Goal: Task Accomplishment & Management: Complete application form

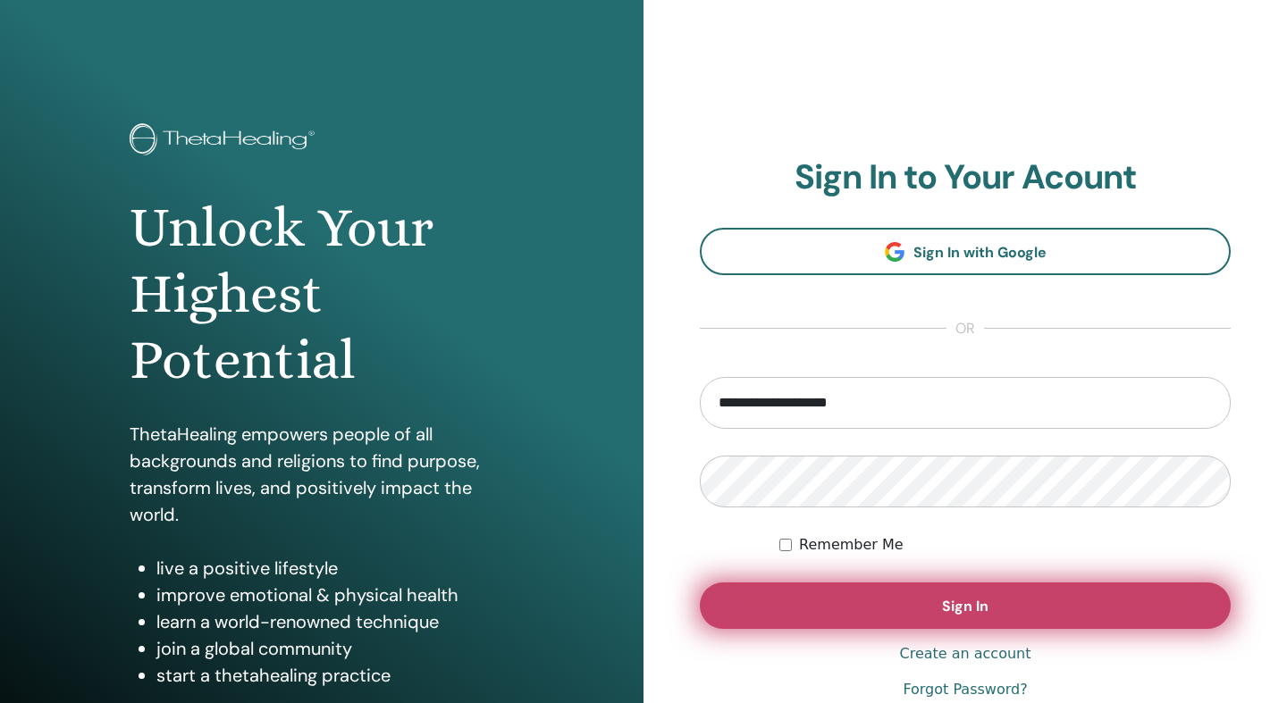
type input "**********"
click at [901, 621] on button "Sign In" at bounding box center [965, 606] width 531 height 46
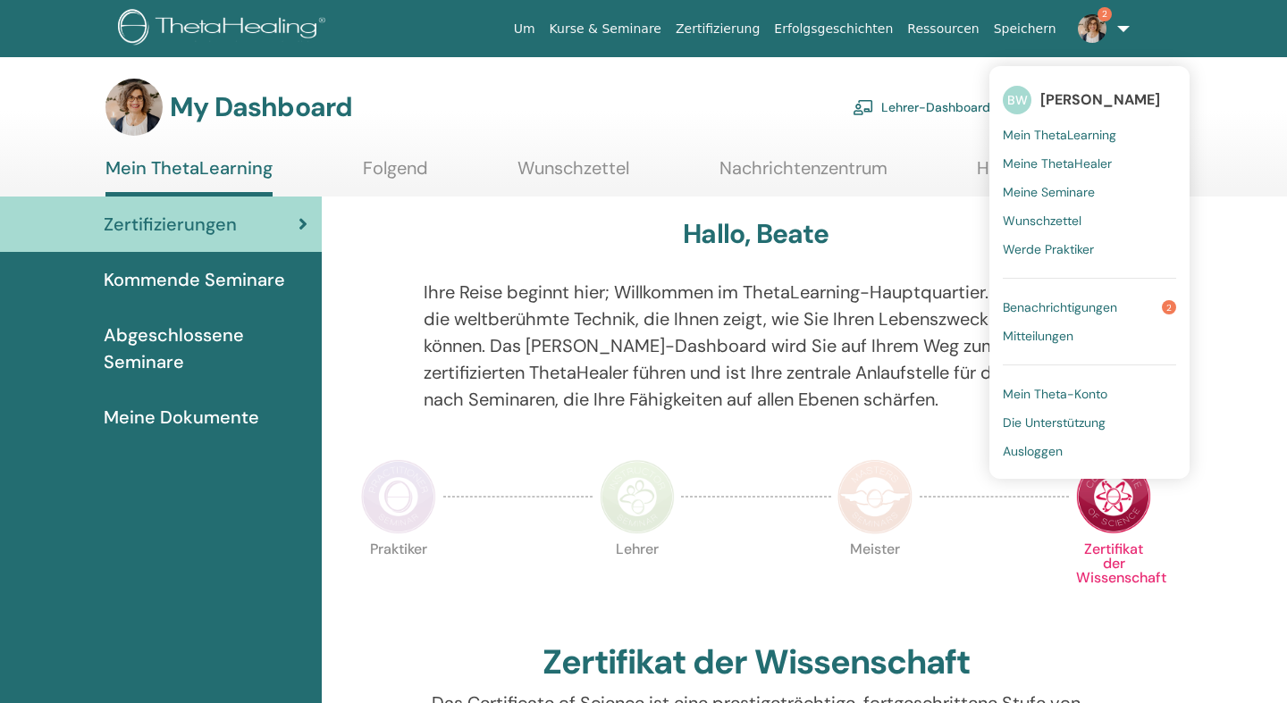
click at [1041, 307] on span "Benachrichtigungen" at bounding box center [1060, 307] width 114 height 16
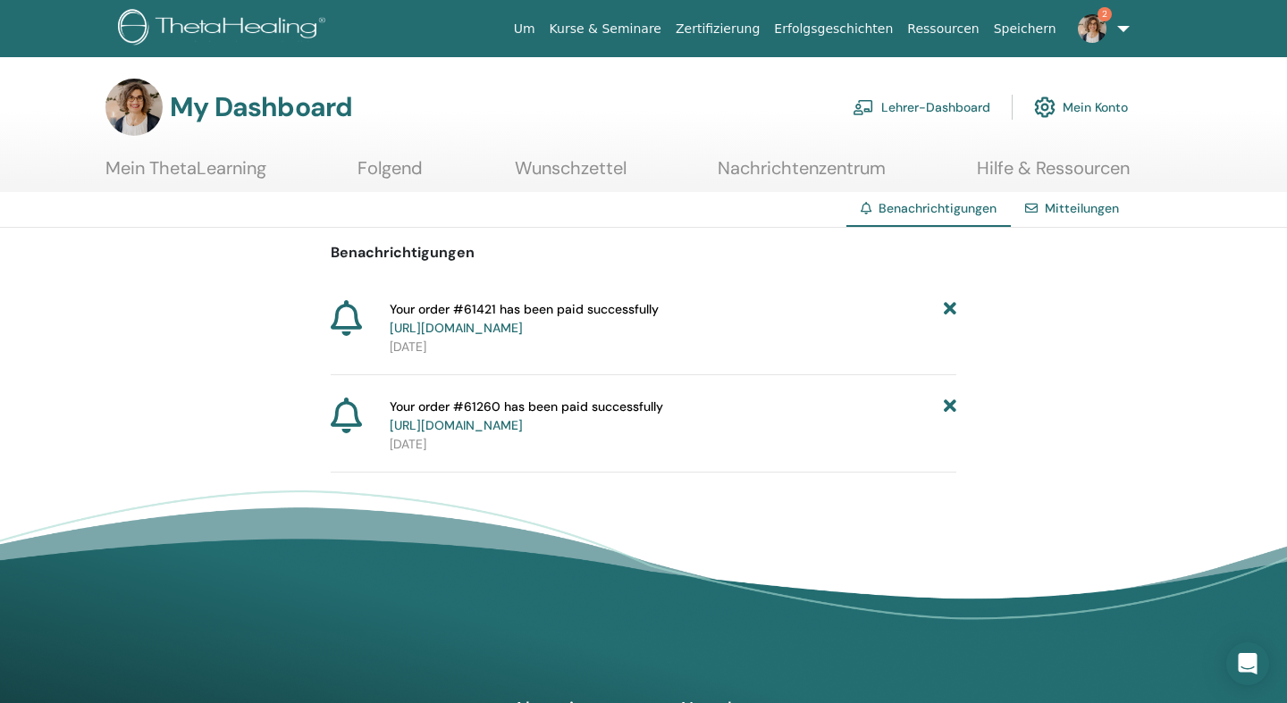
click at [951, 312] on icon at bounding box center [950, 319] width 13 height 38
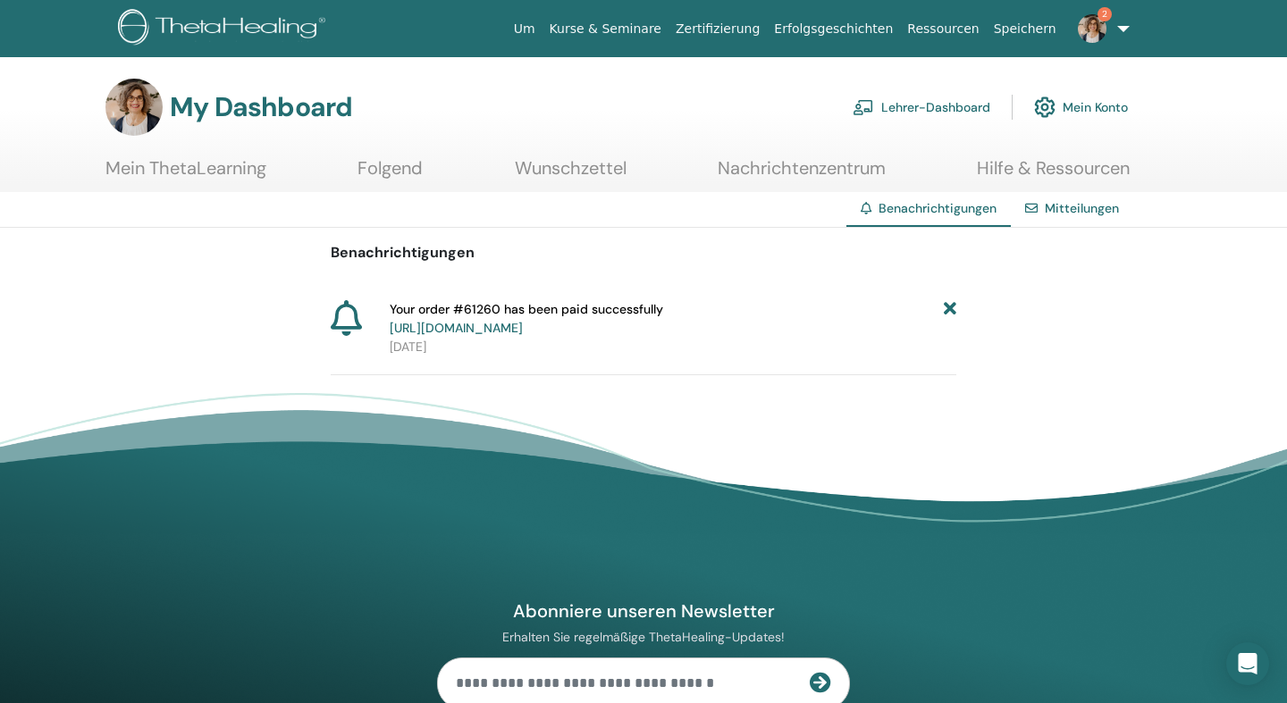
click at [951, 312] on icon at bounding box center [950, 319] width 13 height 38
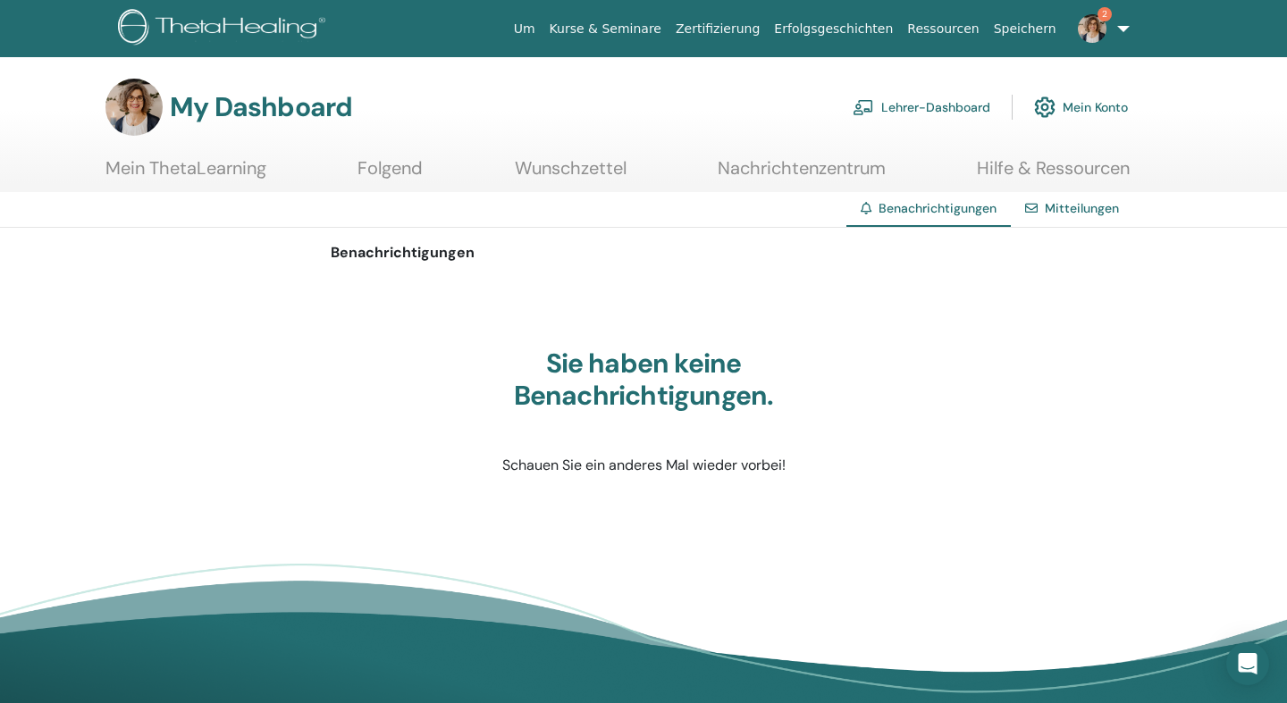
click at [903, 108] on link "Lehrer-Dashboard" at bounding box center [922, 107] width 138 height 39
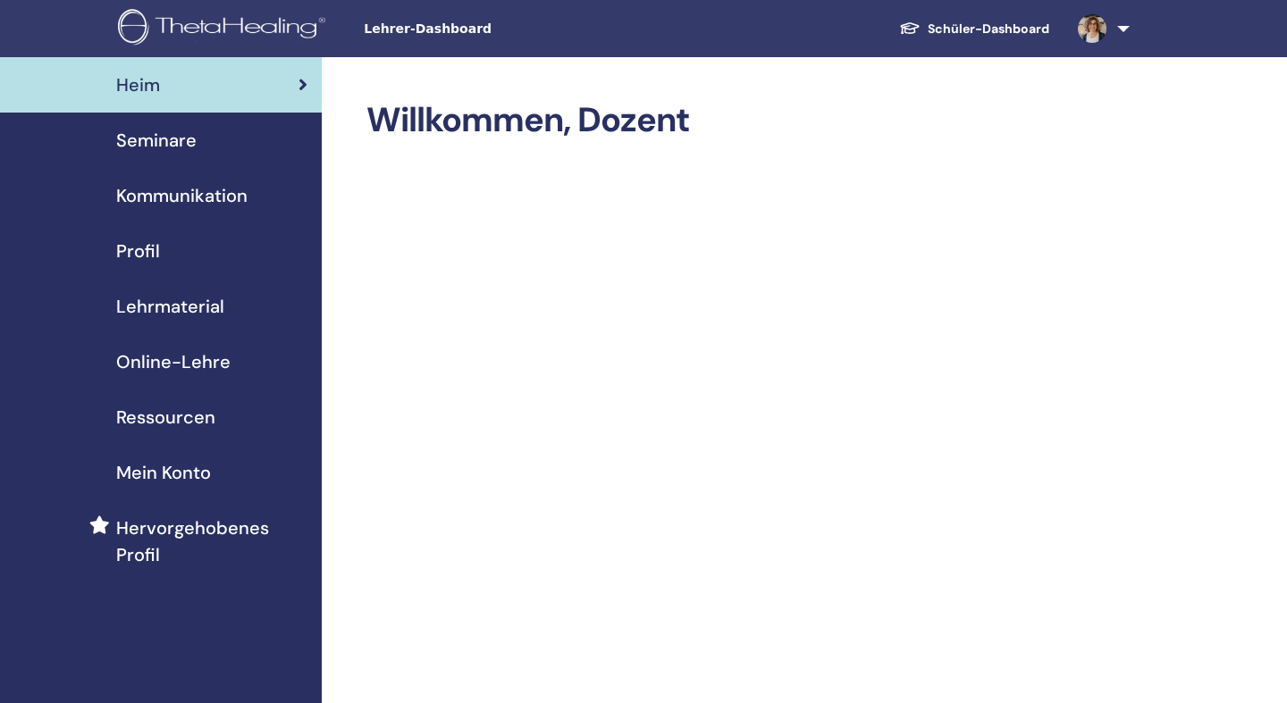
click at [189, 361] on span "Online-Lehre" at bounding box center [173, 362] width 114 height 27
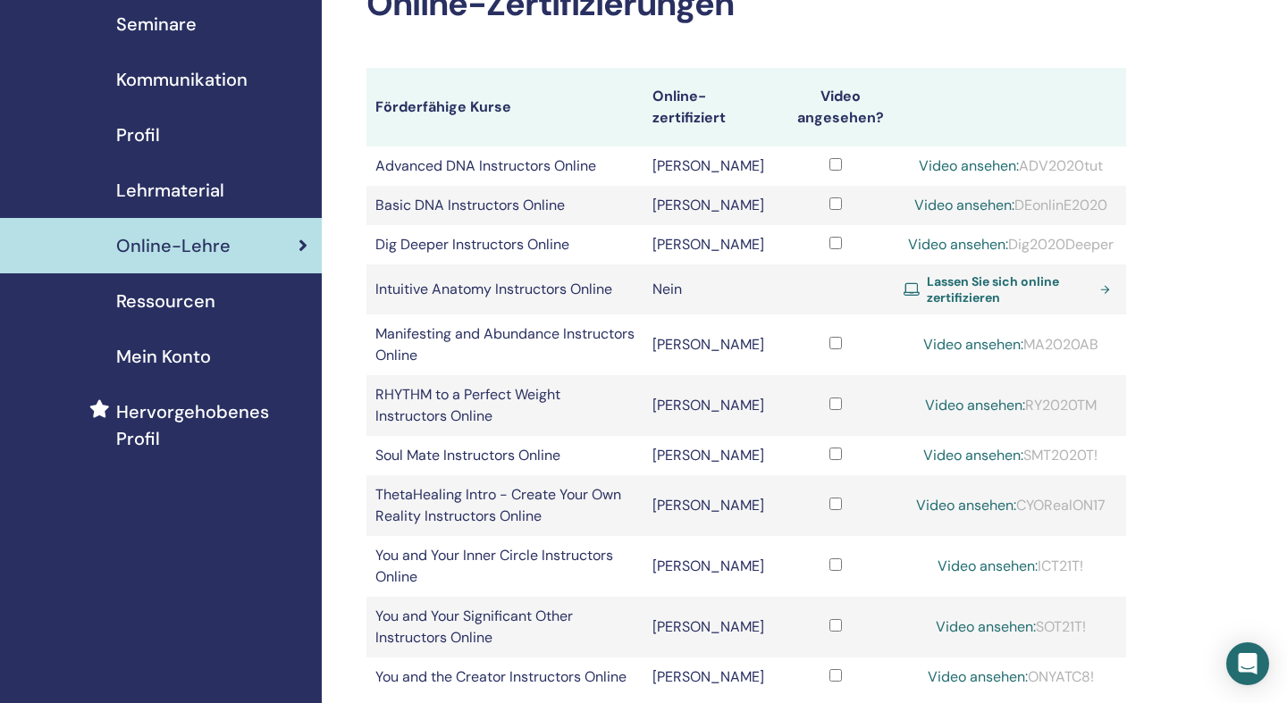
scroll to position [117, 0]
click at [973, 305] on span "Lassen Sie sich online zertifizieren" at bounding box center [1010, 289] width 166 height 32
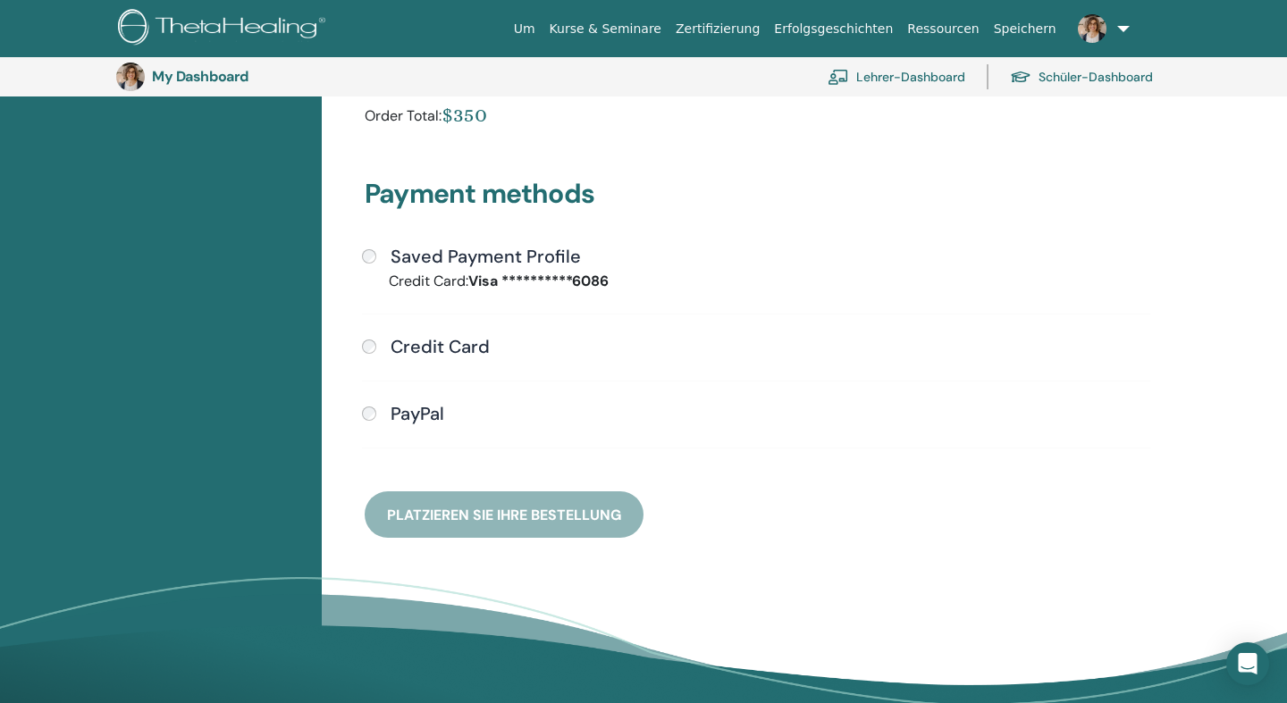
scroll to position [388, 0]
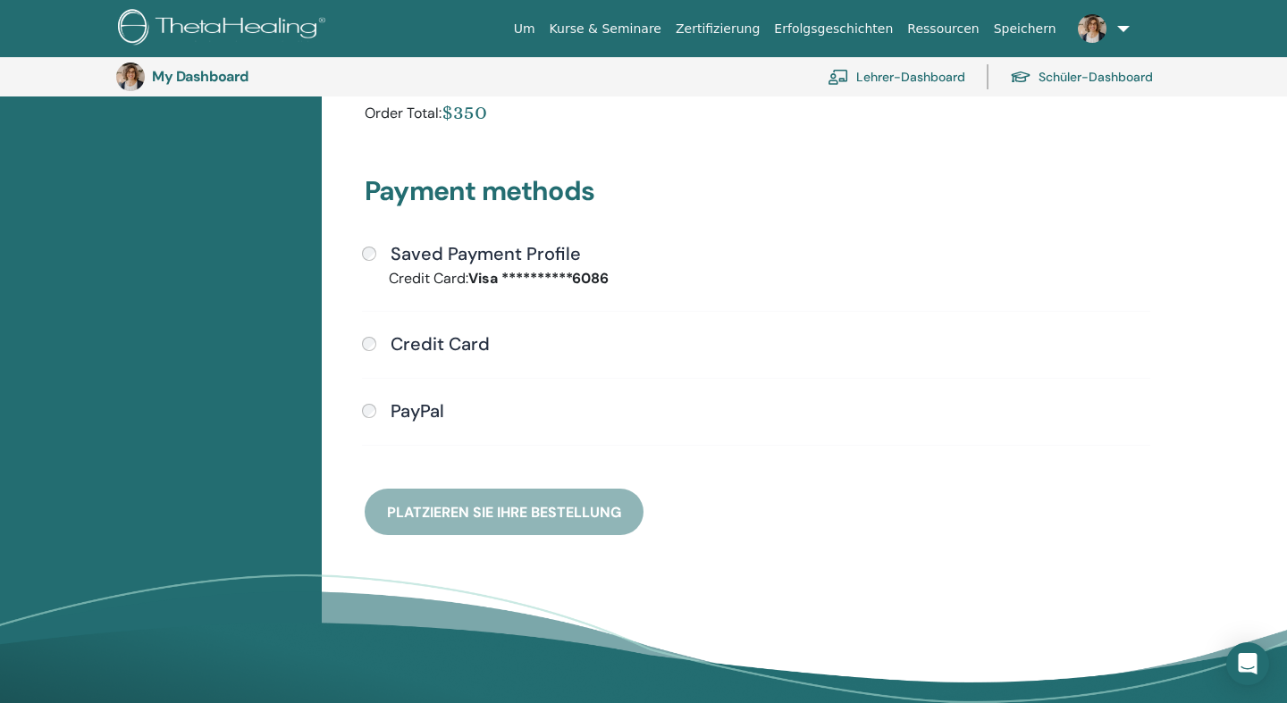
click at [471, 345] on h4 "Credit Card" at bounding box center [440, 343] width 99 height 21
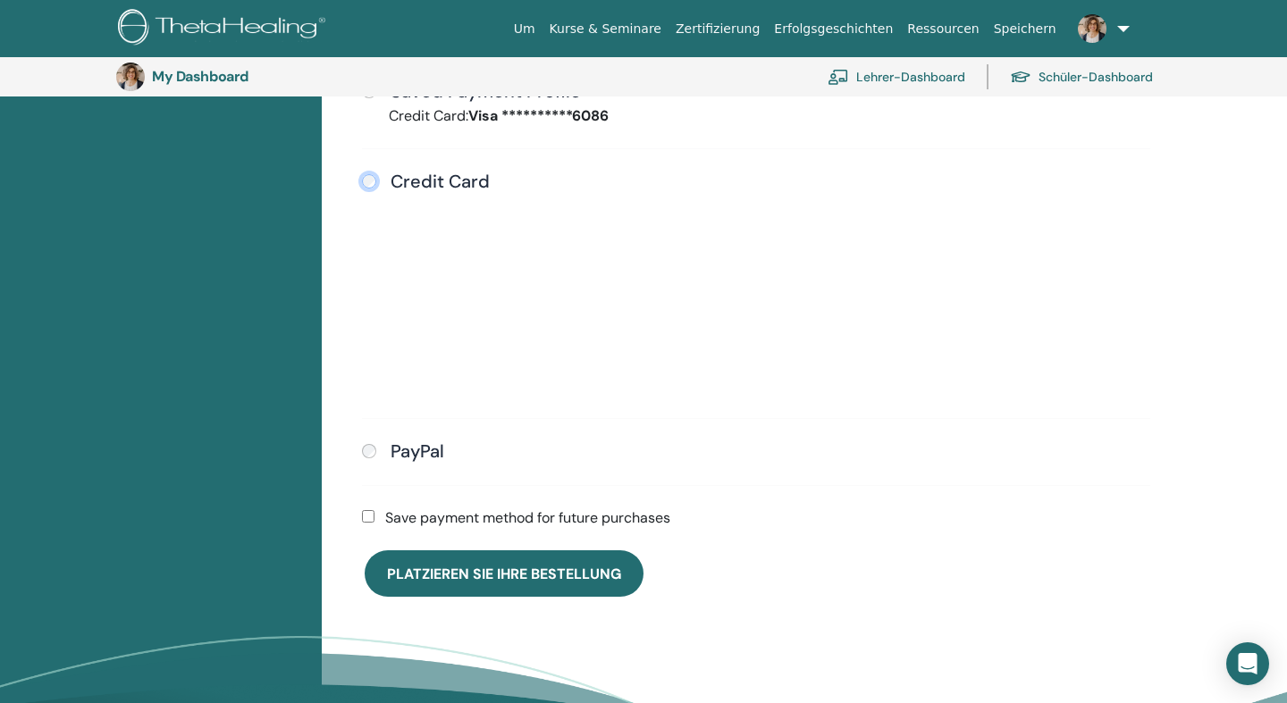
scroll to position [551, 0]
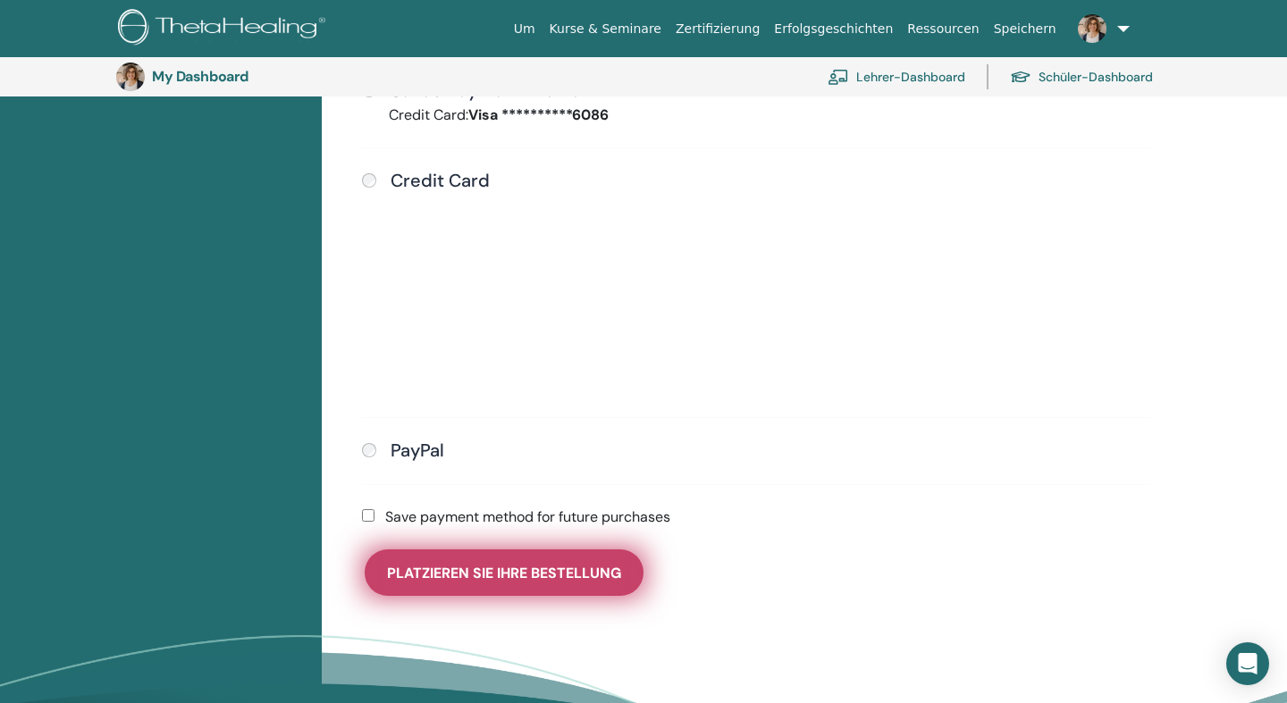
click at [478, 571] on span "Platzieren Sie Ihre Bestellung" at bounding box center [504, 573] width 234 height 19
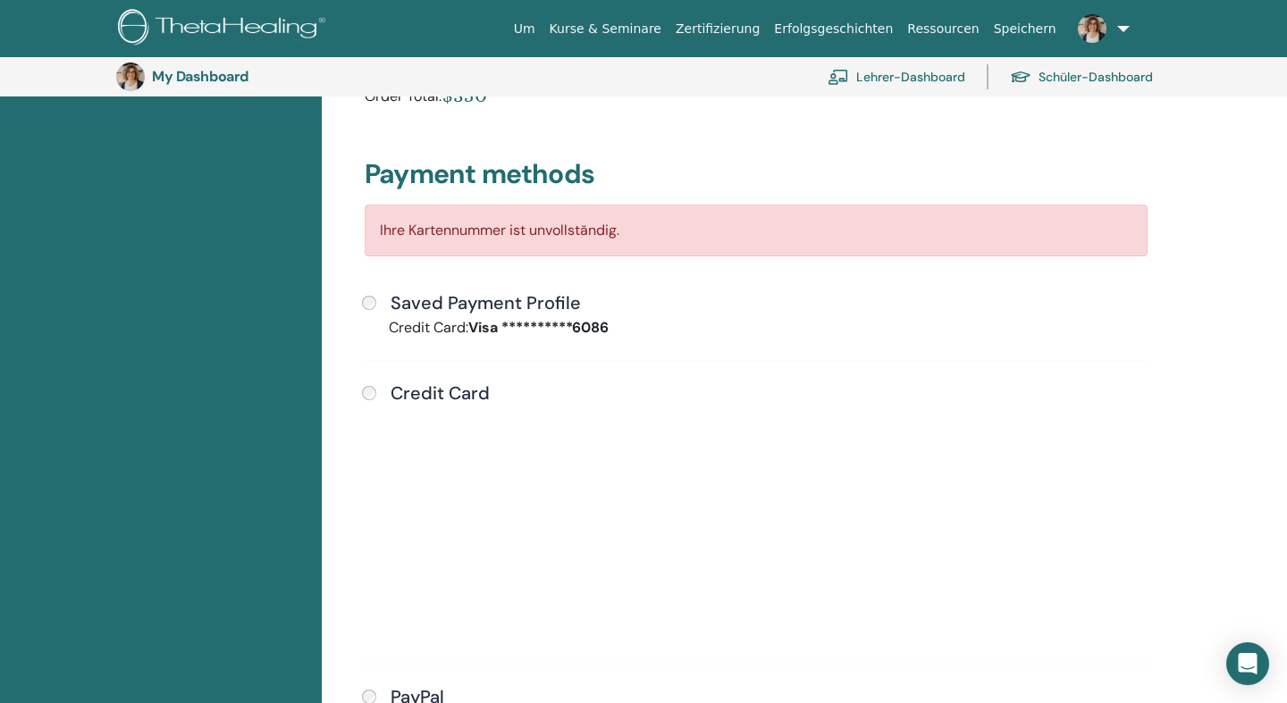
scroll to position [0, 0]
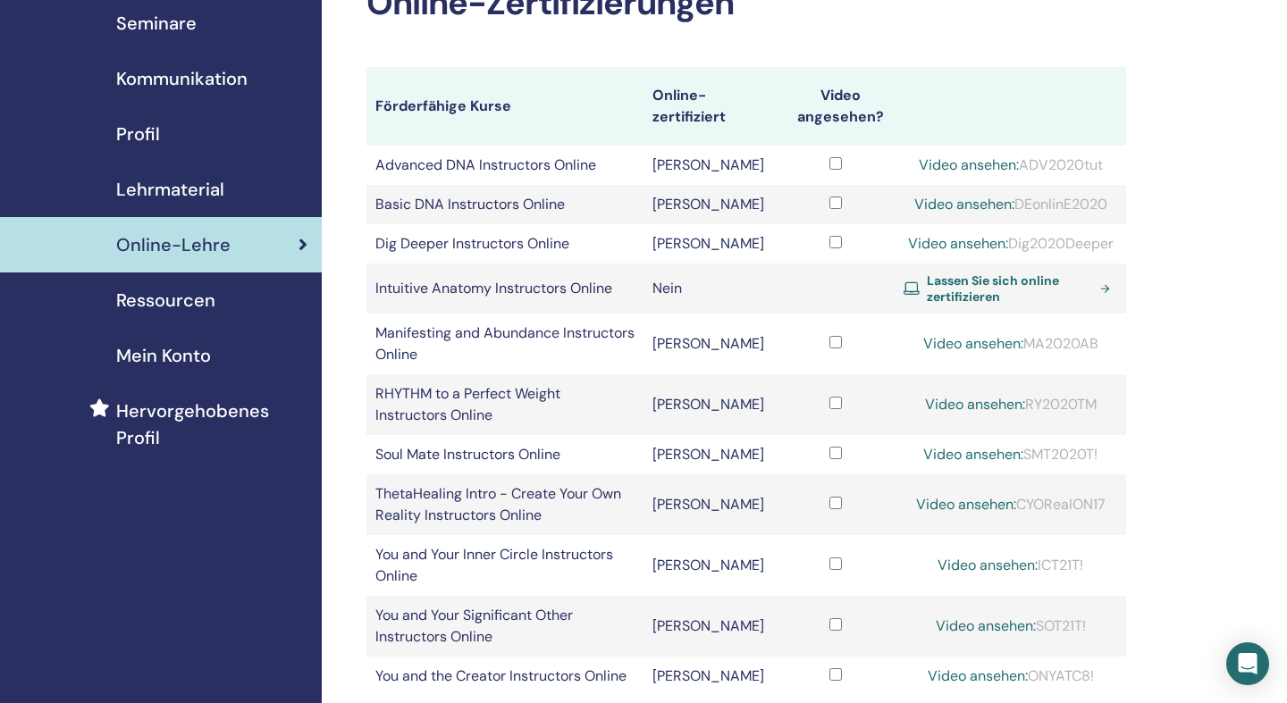
scroll to position [117, 0]
click at [974, 305] on span "Lassen Sie sich online zertifizieren" at bounding box center [1010, 289] width 166 height 32
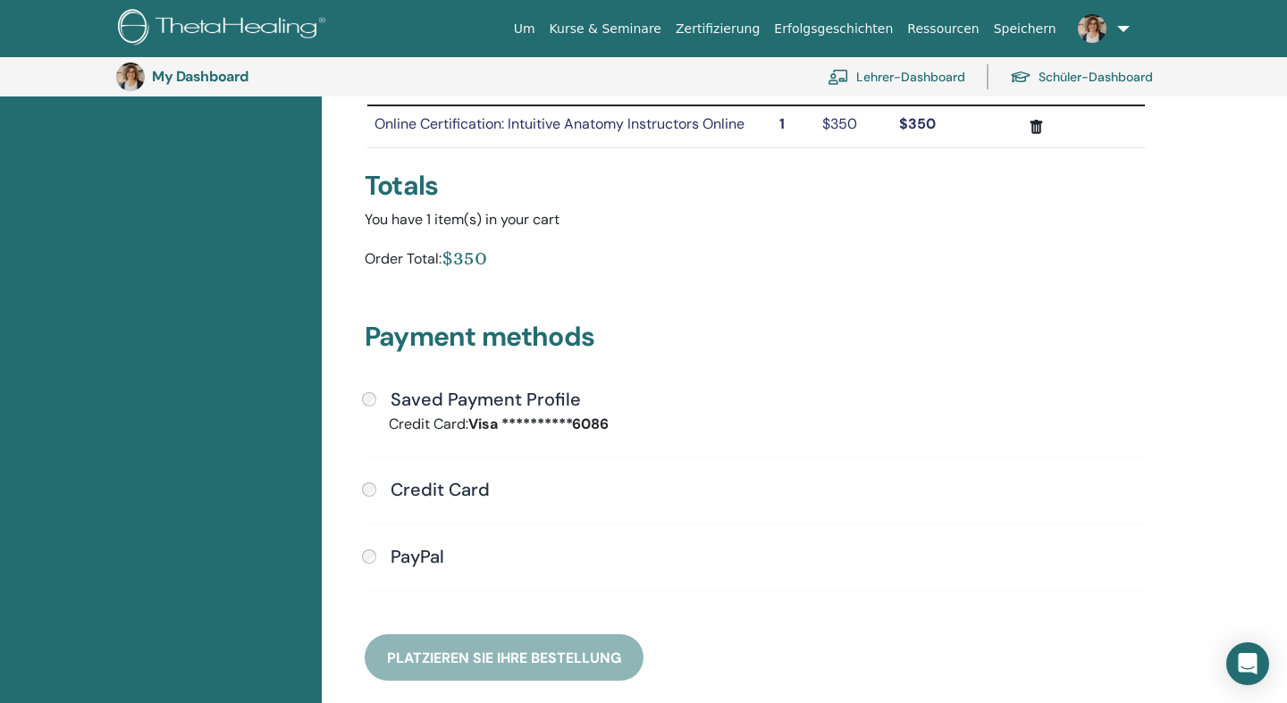
scroll to position [245, 0]
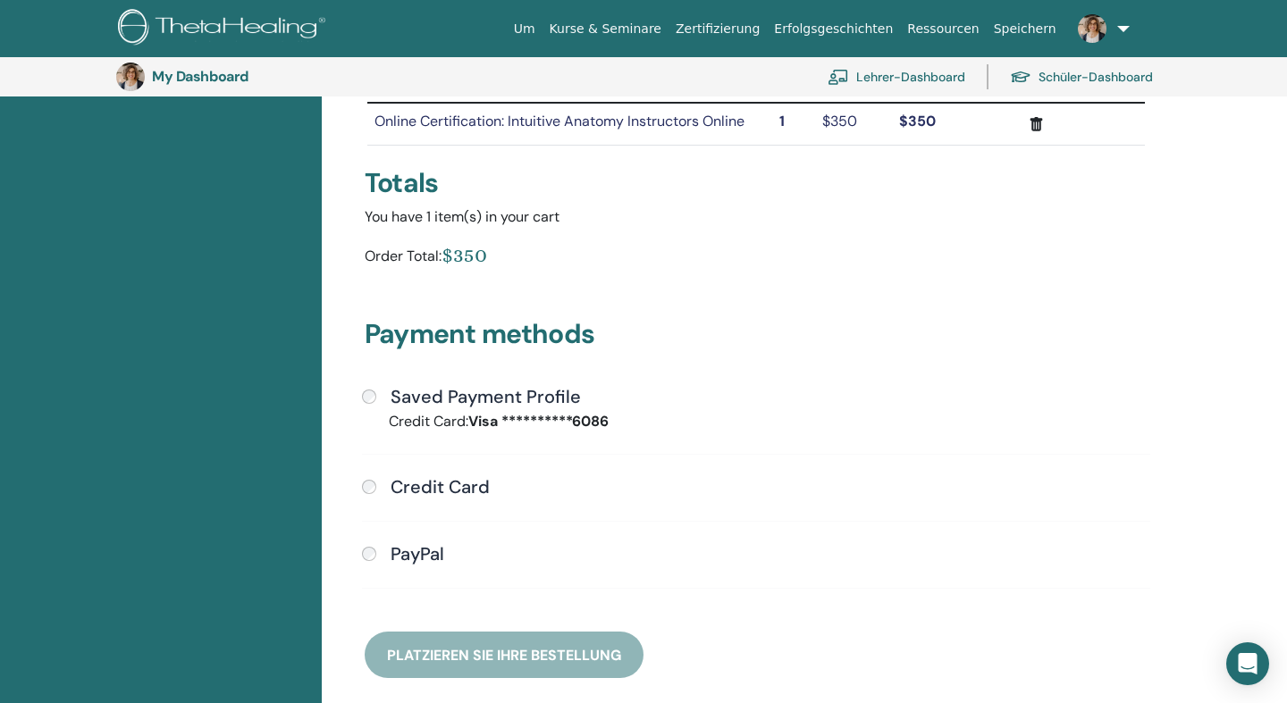
click at [476, 658] on div "**********" at bounding box center [756, 476] width 804 height 403
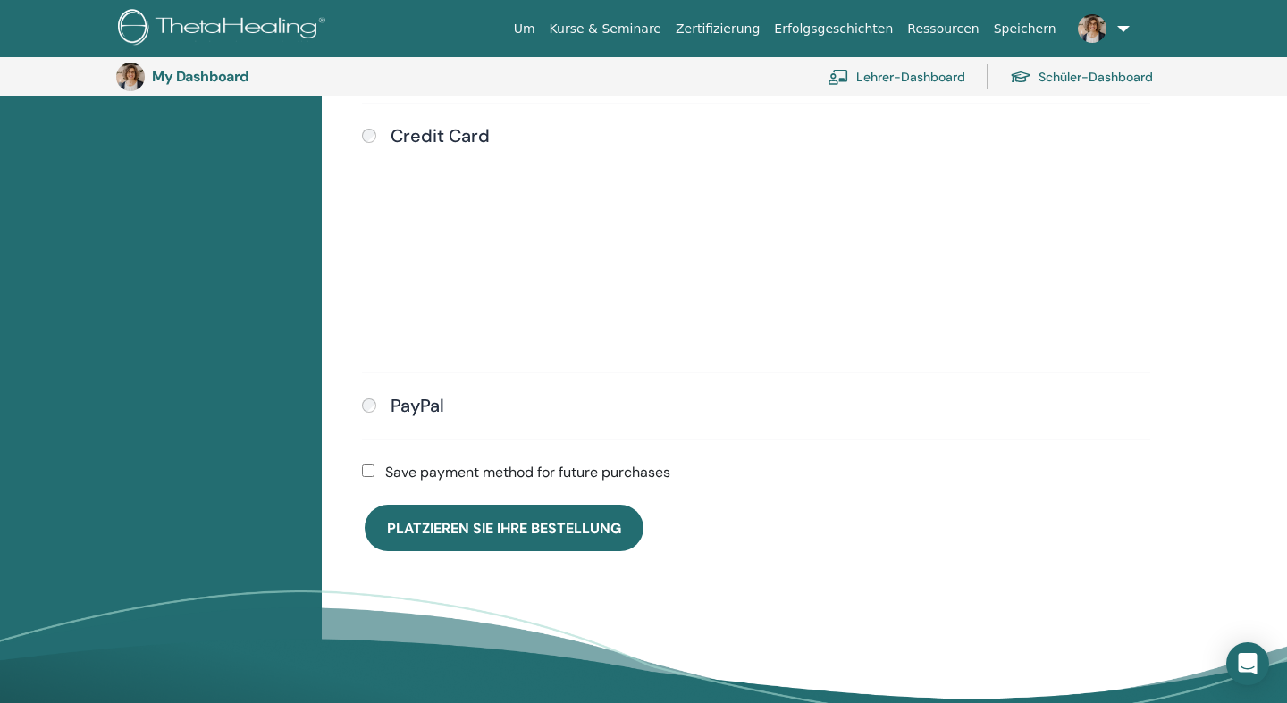
scroll to position [597, 0]
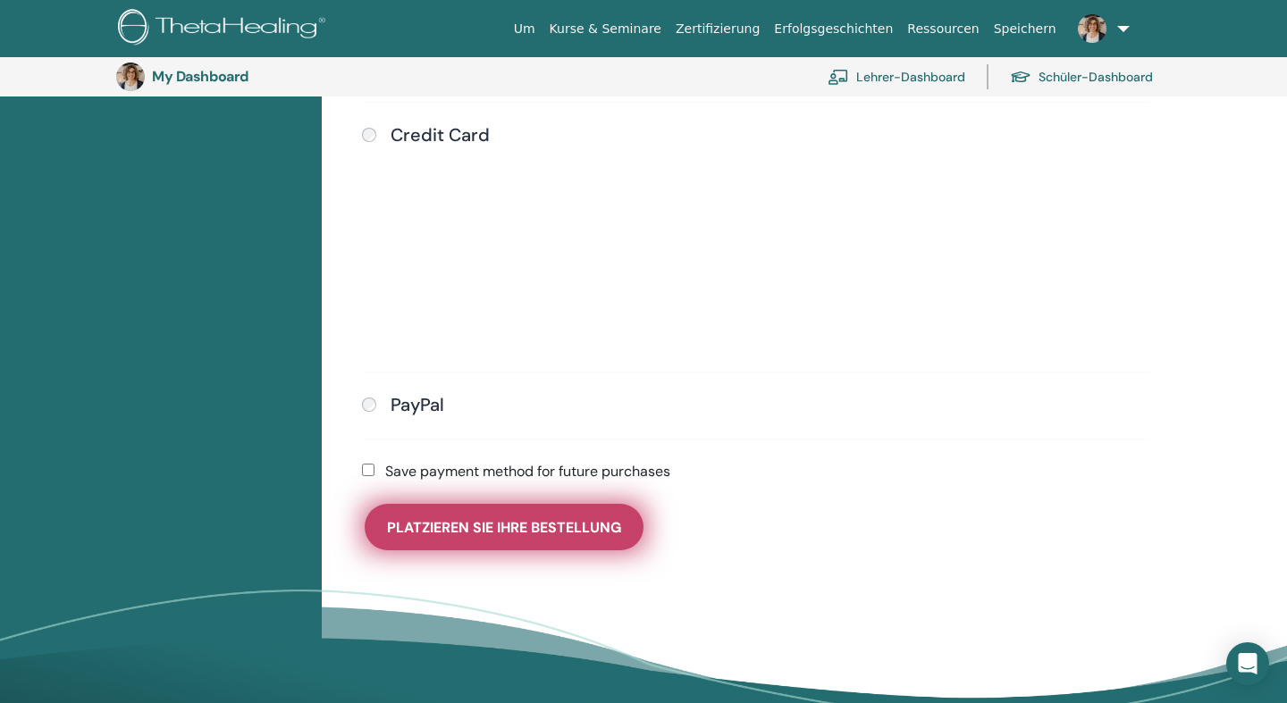
click at [460, 528] on span "Platzieren Sie Ihre Bestellung" at bounding box center [504, 527] width 234 height 19
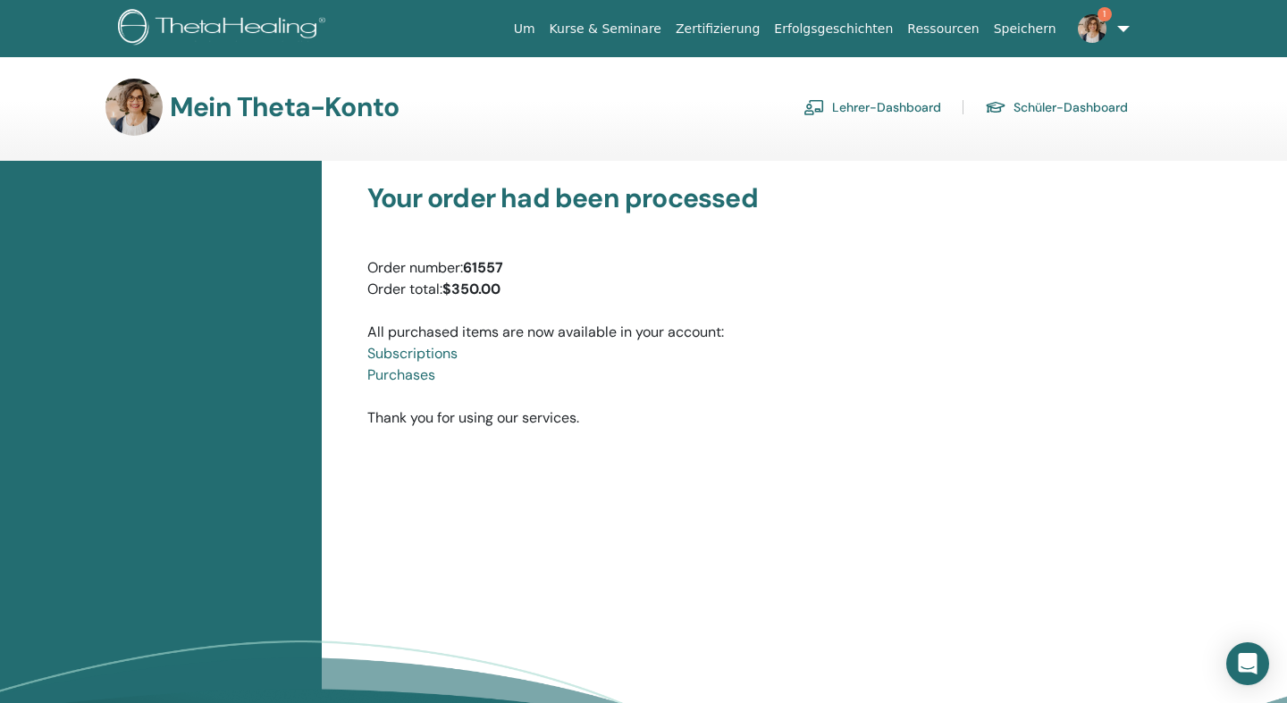
click at [1103, 30] on img at bounding box center [1092, 28] width 29 height 29
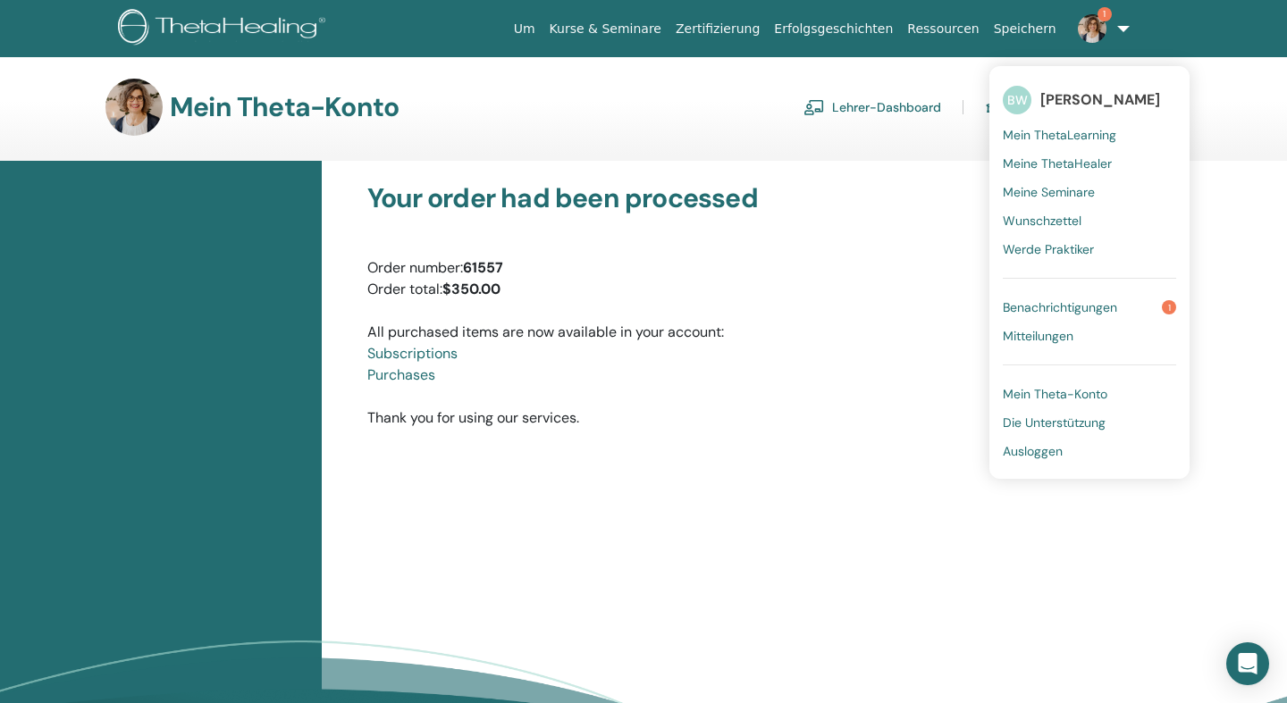
click at [1063, 302] on span "Benachrichtigungen" at bounding box center [1060, 307] width 114 height 16
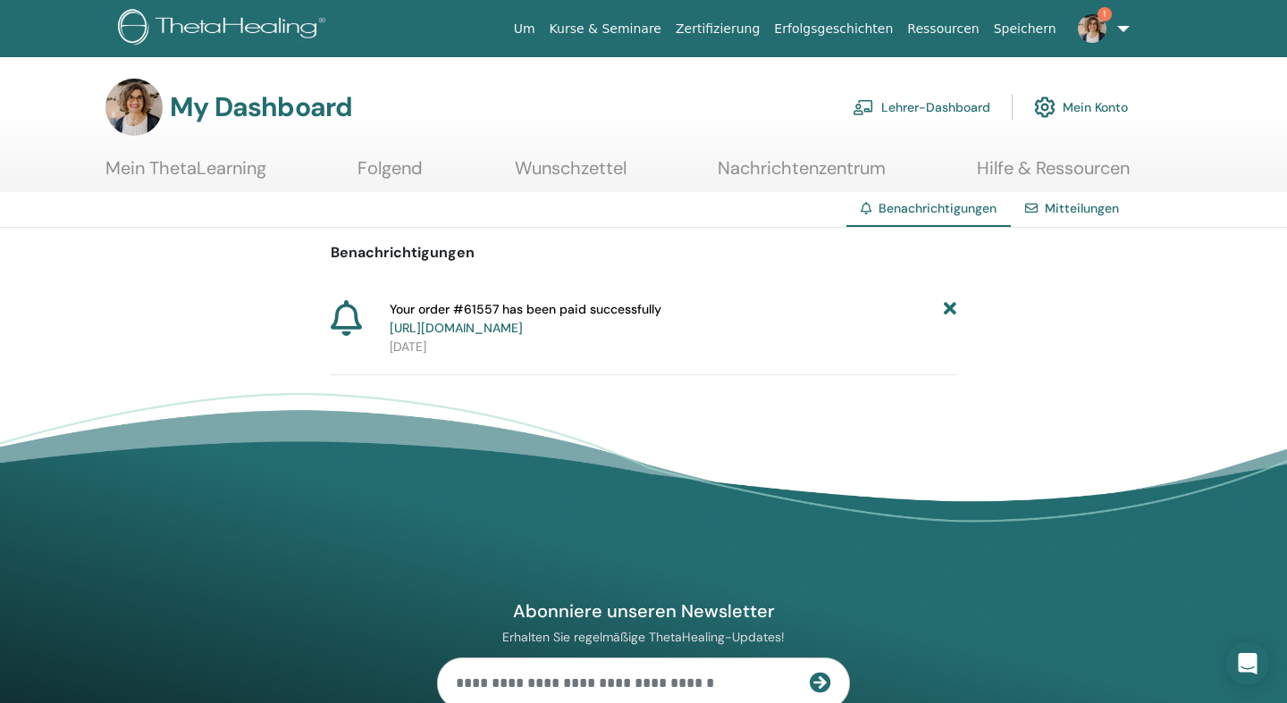
click at [951, 311] on icon at bounding box center [950, 319] width 13 height 38
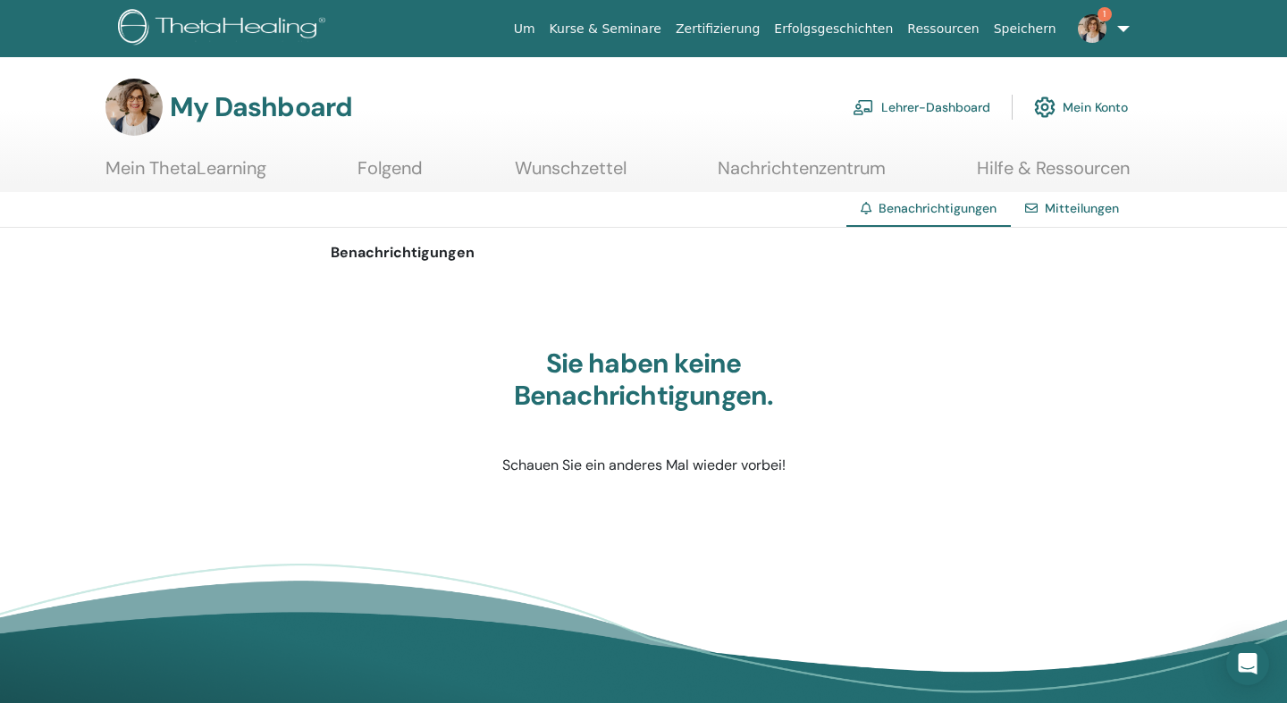
click at [912, 105] on link "Lehrer-Dashboard" at bounding box center [922, 107] width 138 height 39
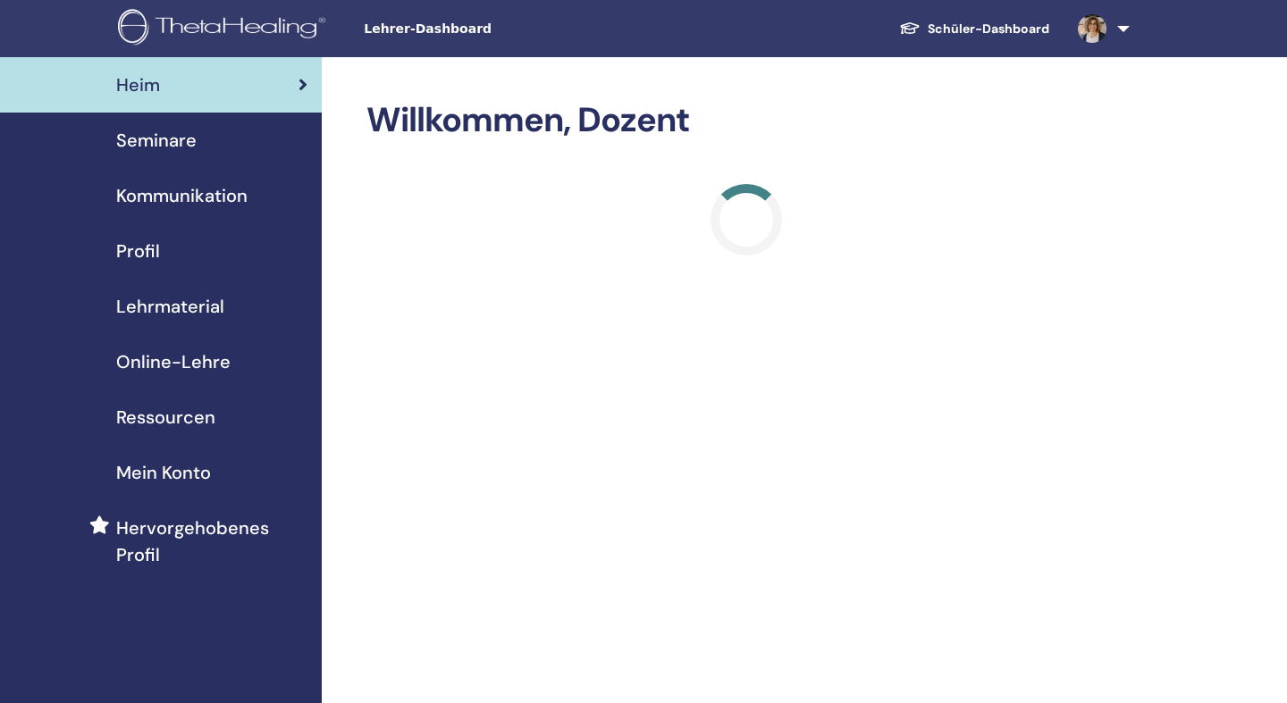
click at [164, 138] on span "Seminare" at bounding box center [156, 140] width 80 height 27
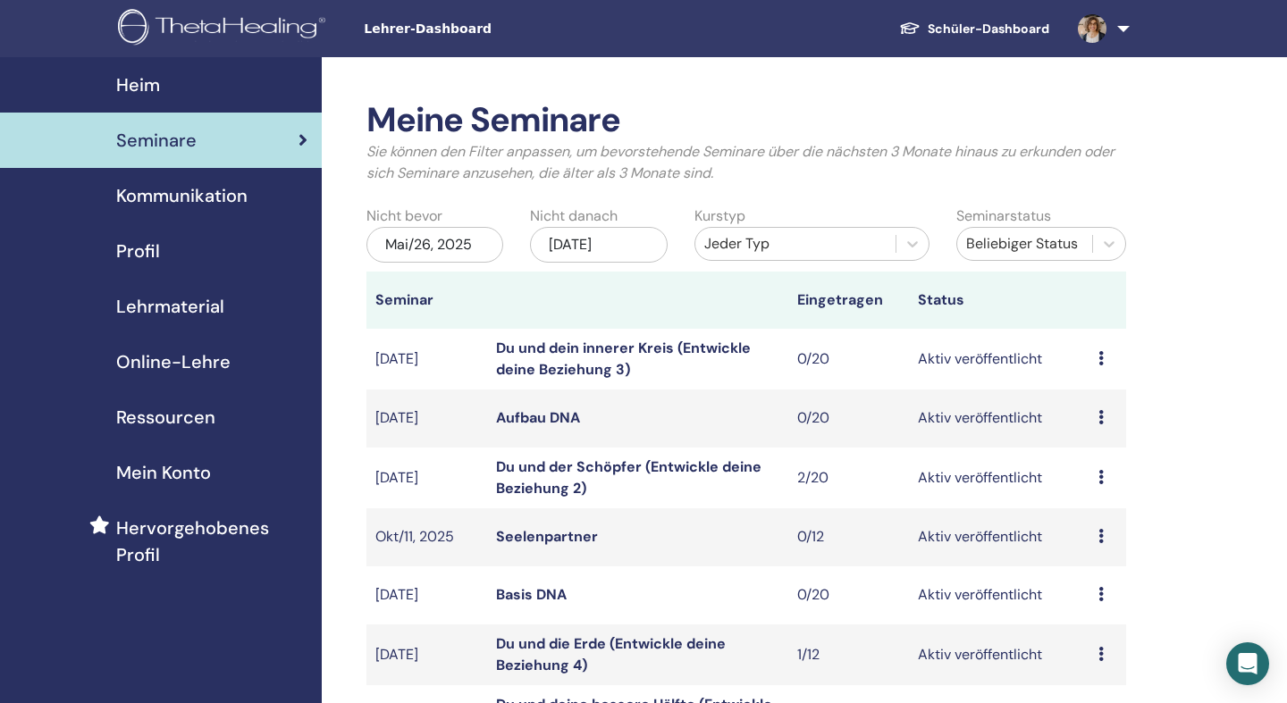
click at [570, 251] on div "Nov/26, 2025" at bounding box center [598, 245] width 137 height 36
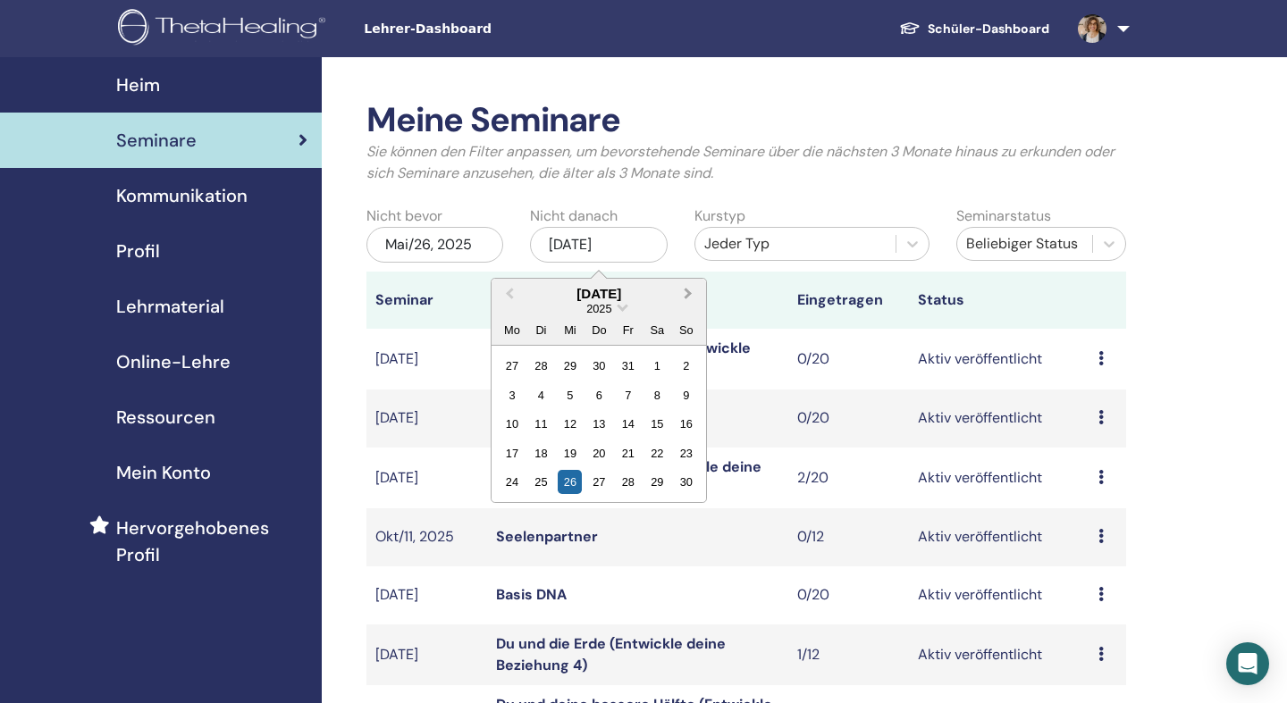
click at [685, 302] on button "Next Month" at bounding box center [690, 295] width 29 height 29
click at [685, 300] on button "Next Month" at bounding box center [690, 295] width 29 height 29
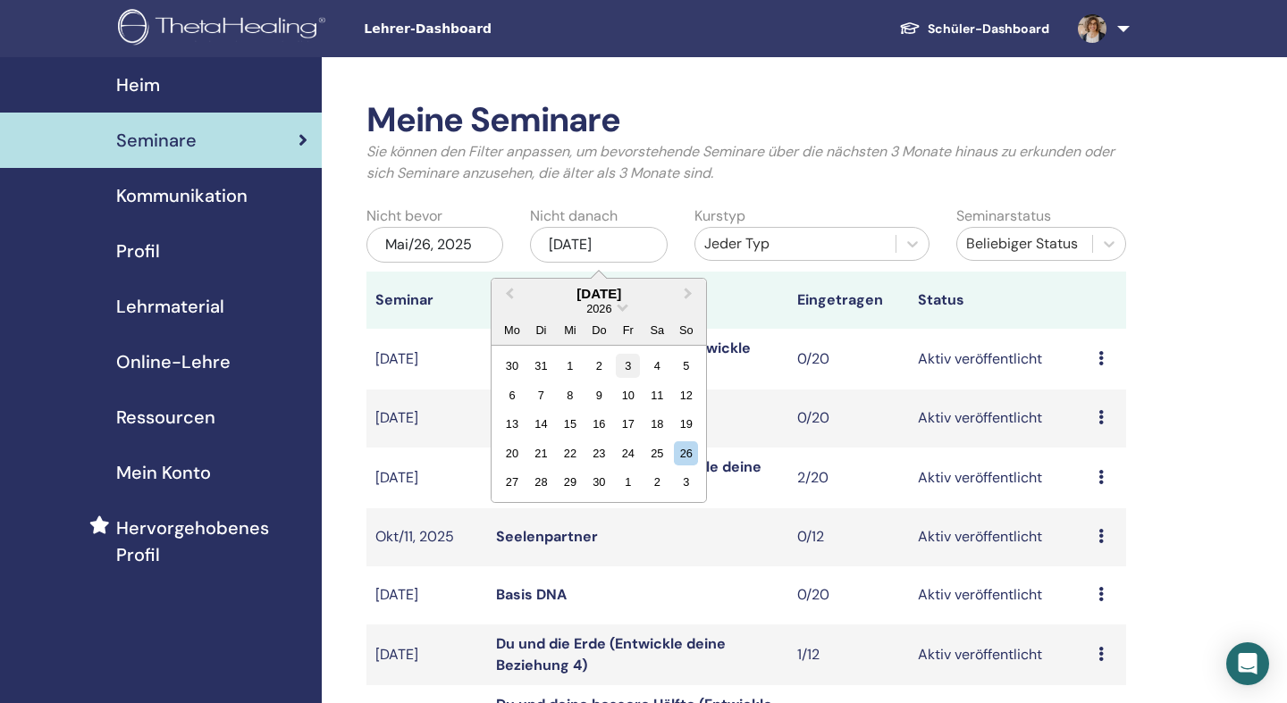
click at [626, 369] on div "3" at bounding box center [628, 366] width 24 height 24
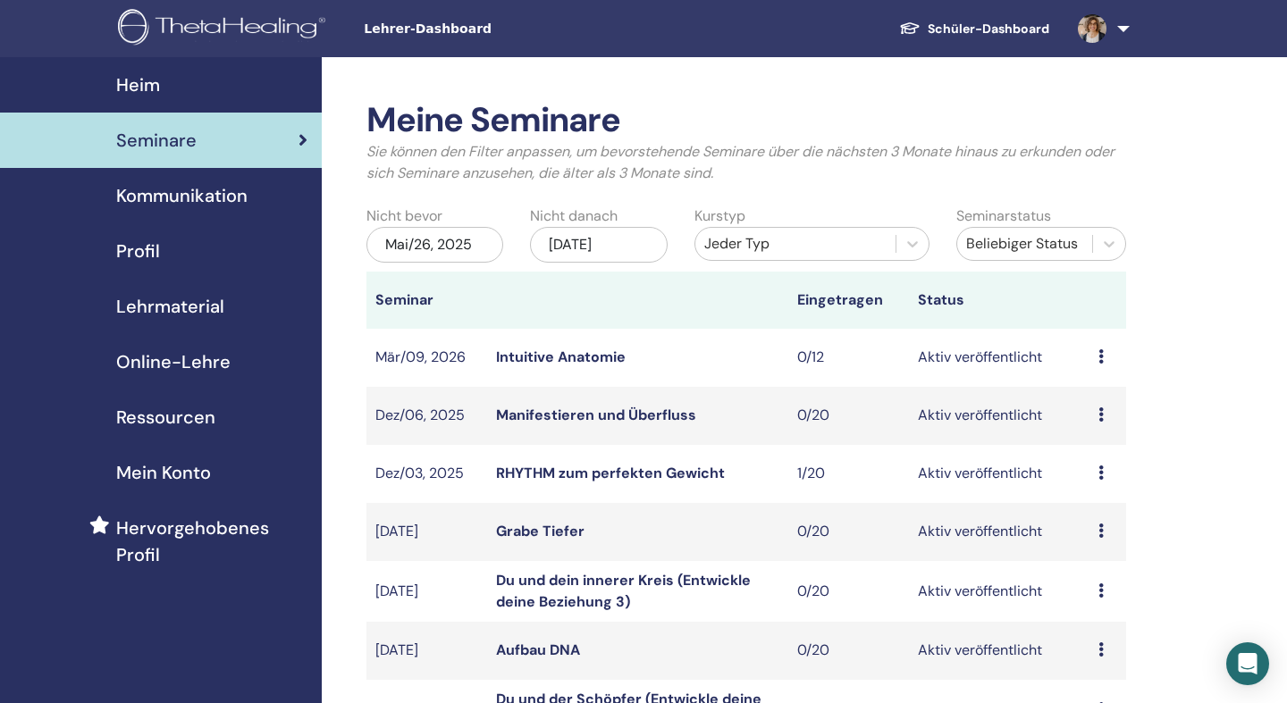
click at [1096, 360] on td "Vorschau Bearbeiten Teilnehmer Absagen" at bounding box center [1107, 358] width 37 height 58
click at [1101, 361] on icon at bounding box center [1100, 356] width 5 height 14
click at [1092, 398] on link "Bearbeiten" at bounding box center [1099, 402] width 72 height 19
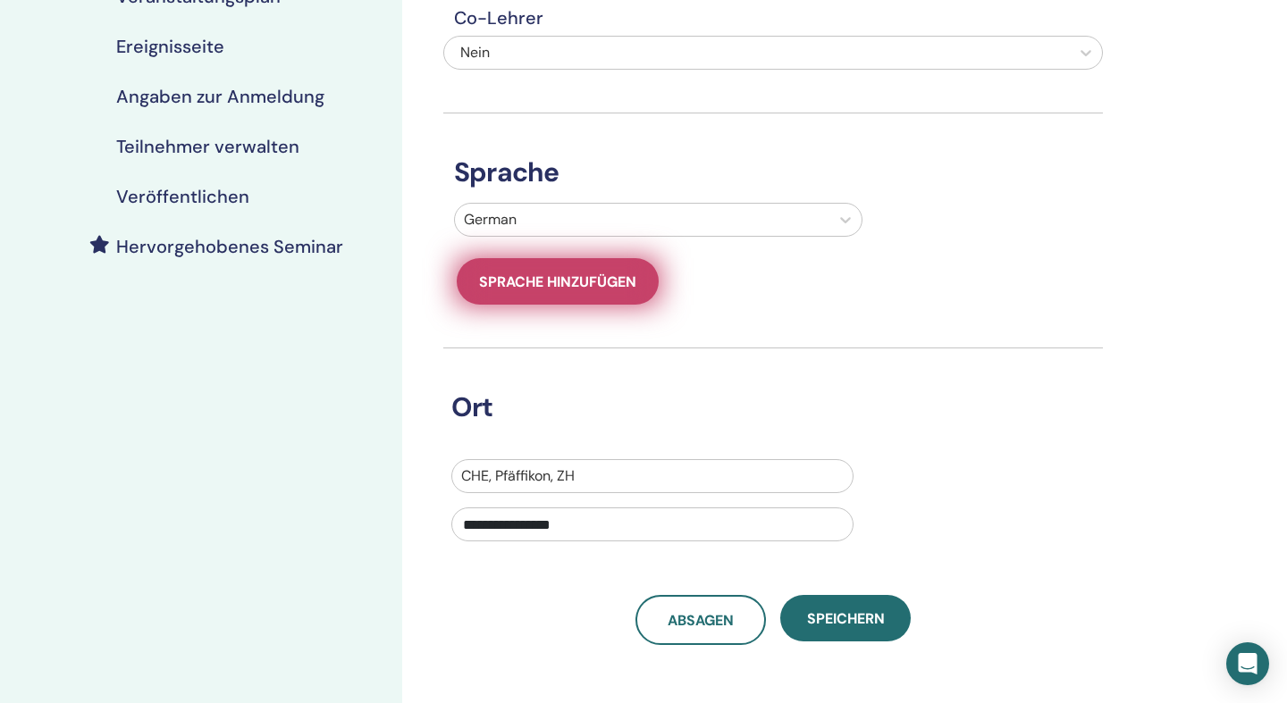
scroll to position [294, 0]
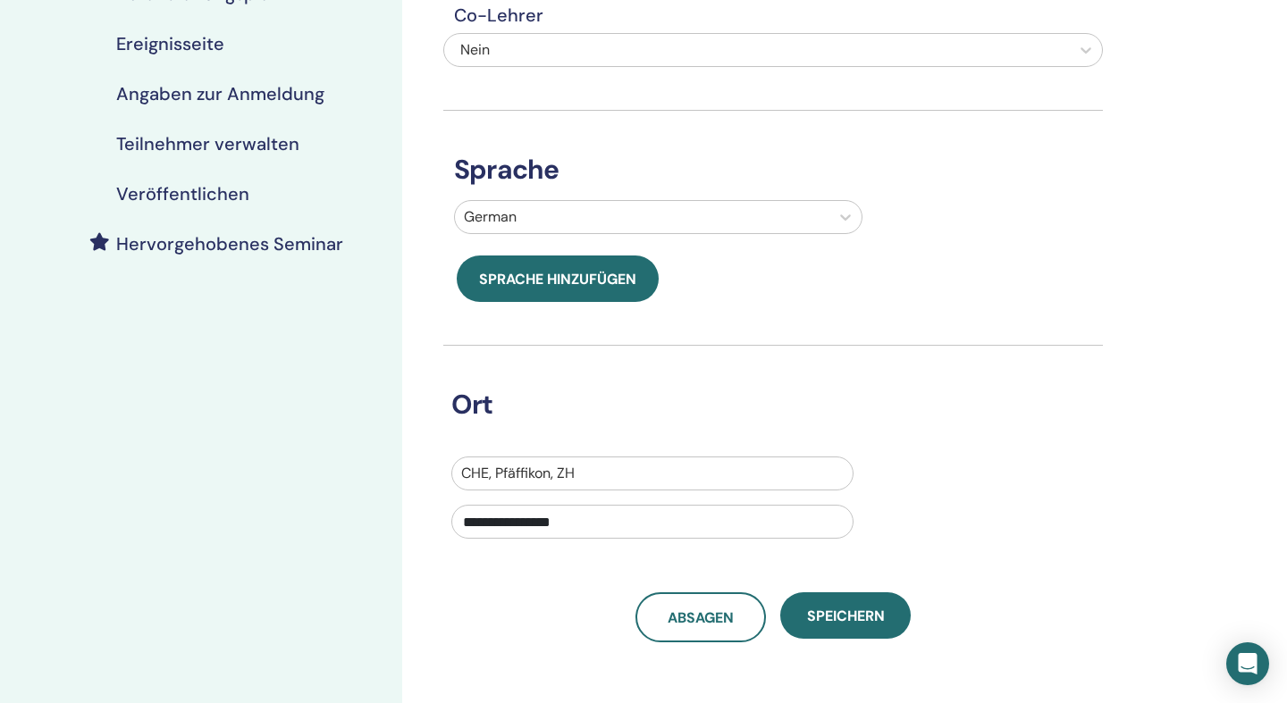
click at [590, 477] on div at bounding box center [652, 473] width 383 height 25
click at [684, 620] on span "Absagen" at bounding box center [701, 618] width 66 height 19
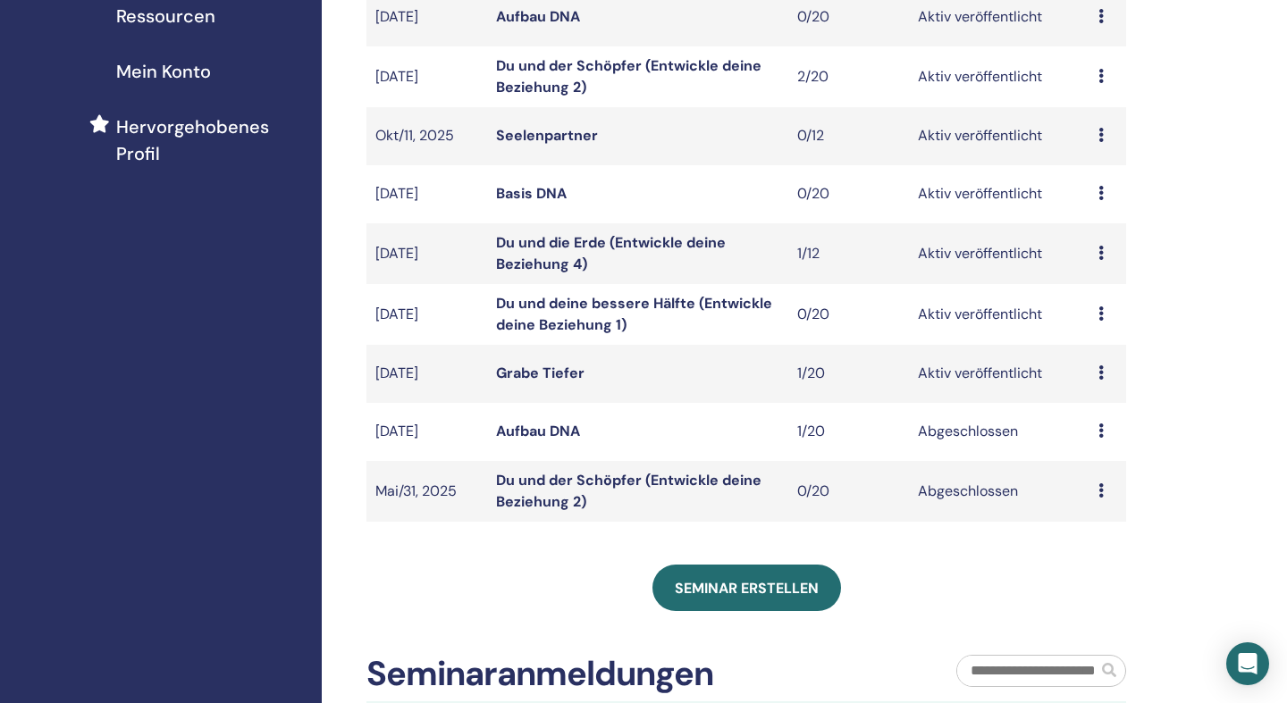
scroll to position [404, 0]
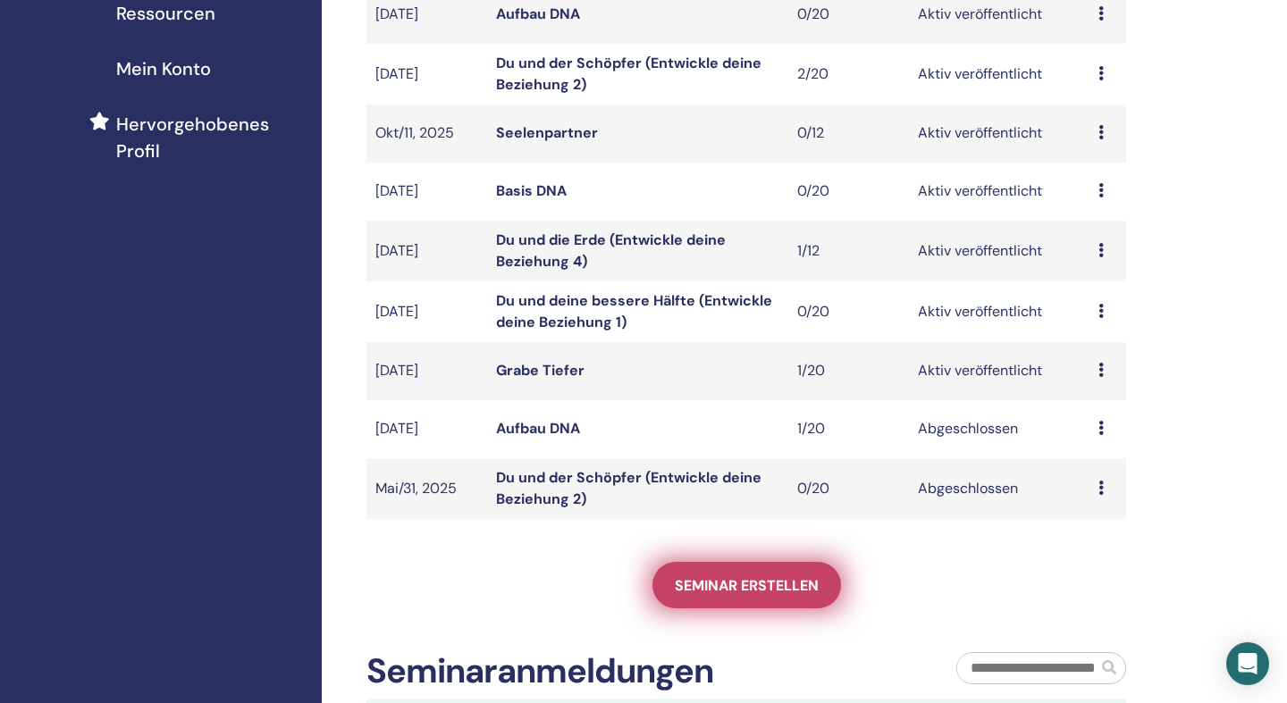
click at [721, 598] on link "Seminar erstellen" at bounding box center [746, 585] width 189 height 46
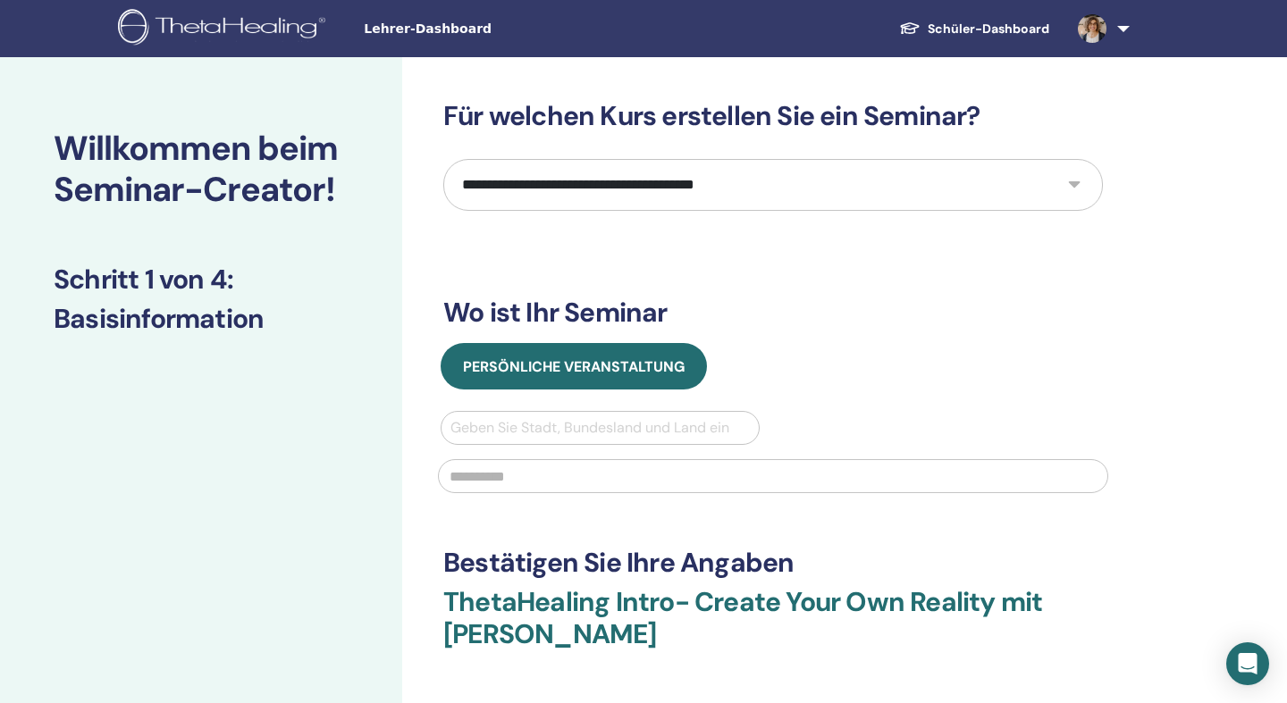
select select "*"
click option "**********" at bounding box center [0, 0] width 0 height 0
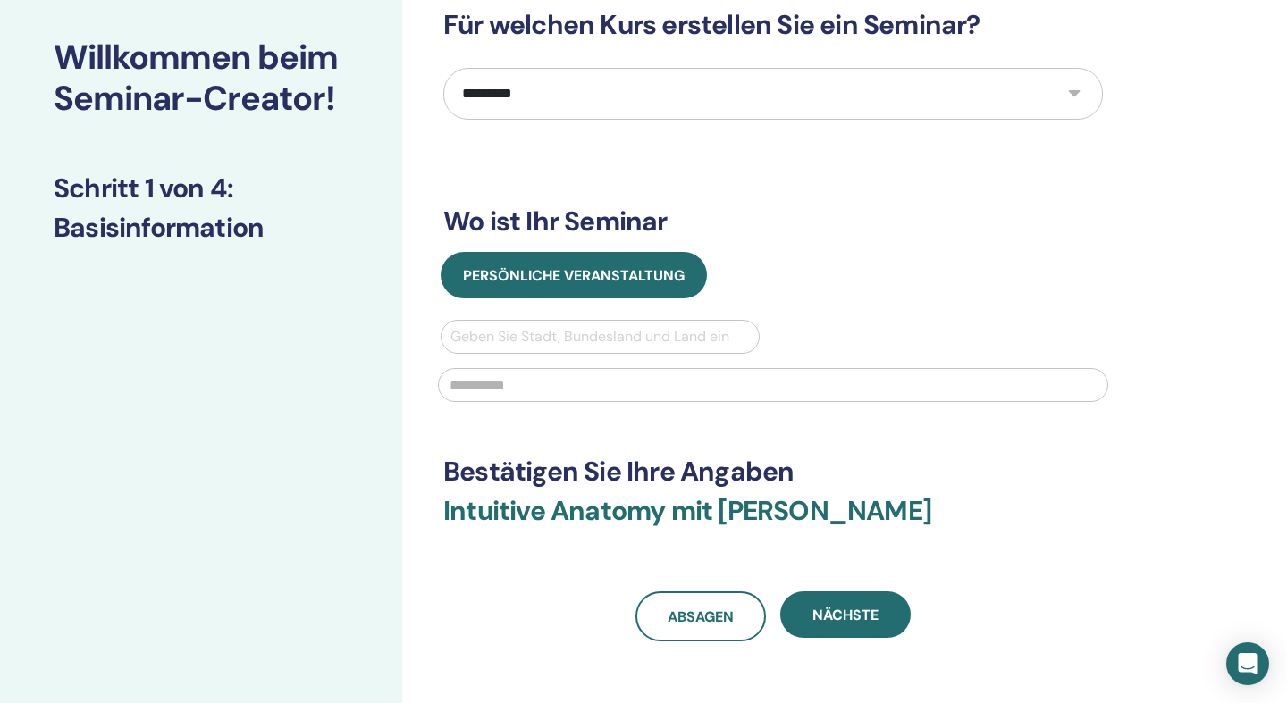
scroll to position [93, 0]
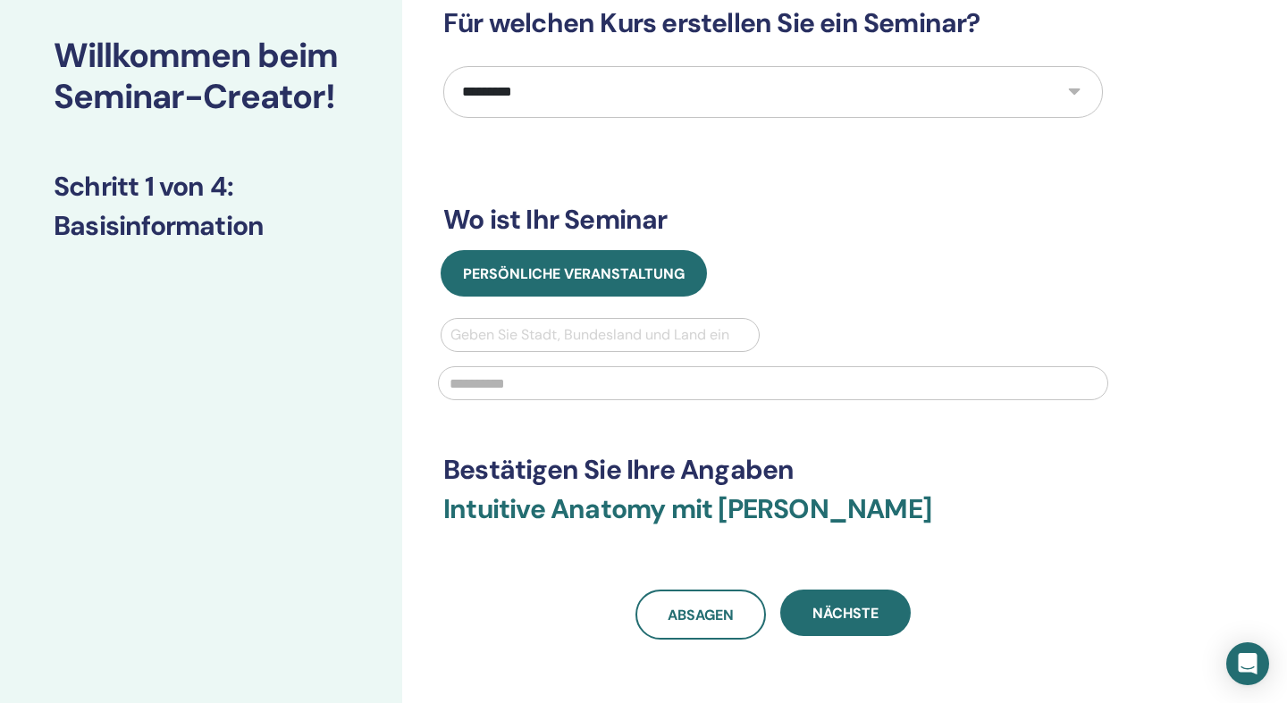
click at [509, 326] on div at bounding box center [599, 335] width 299 height 25
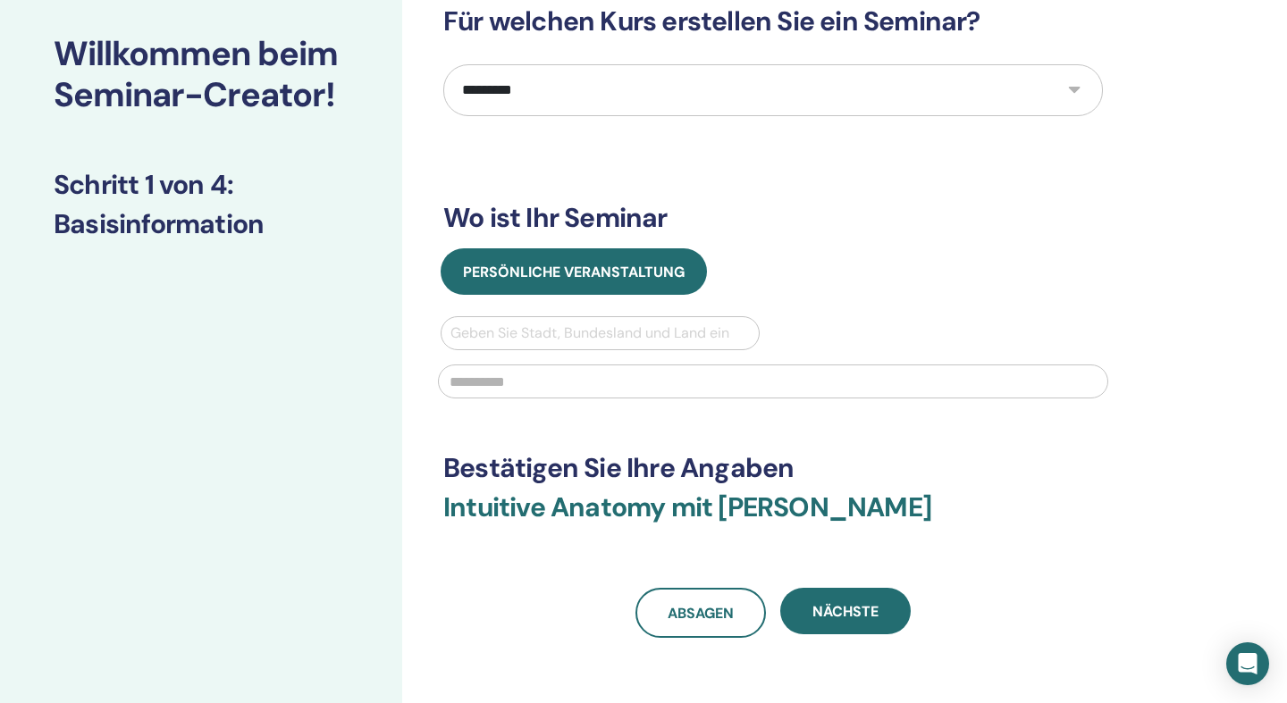
click at [443, 64] on select "**********" at bounding box center [773, 90] width 660 height 52
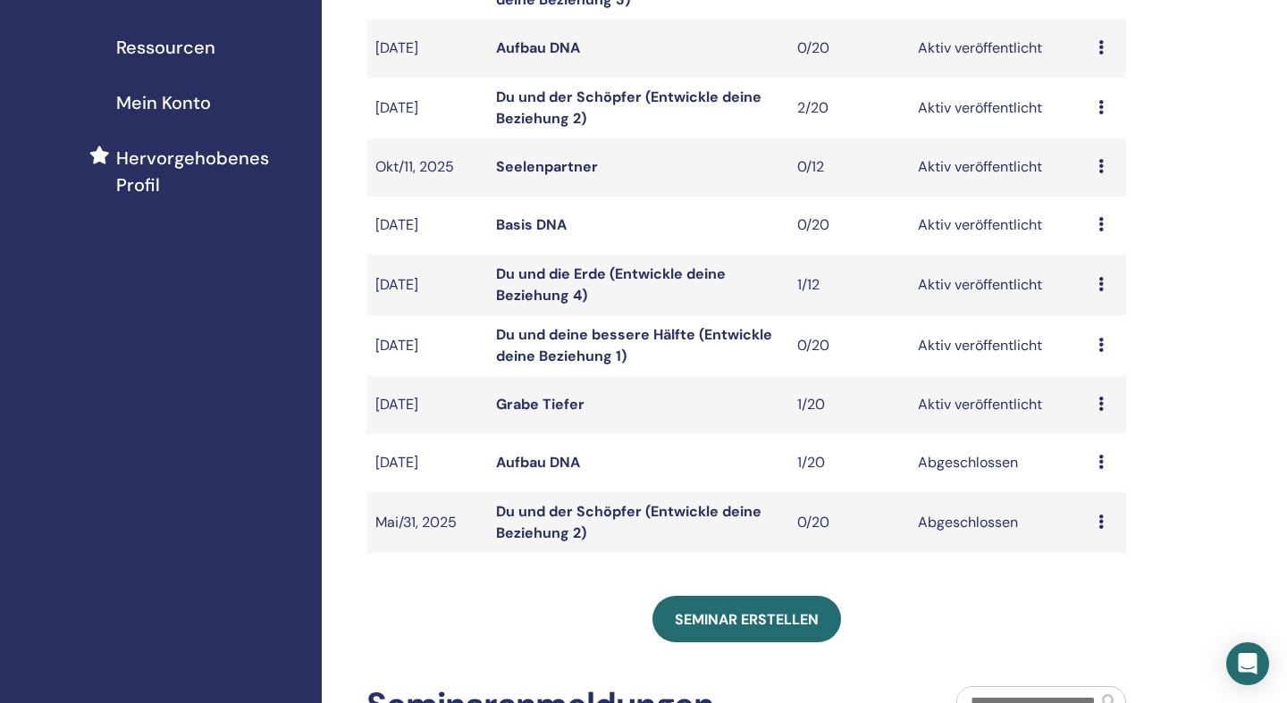
scroll to position [369, 0]
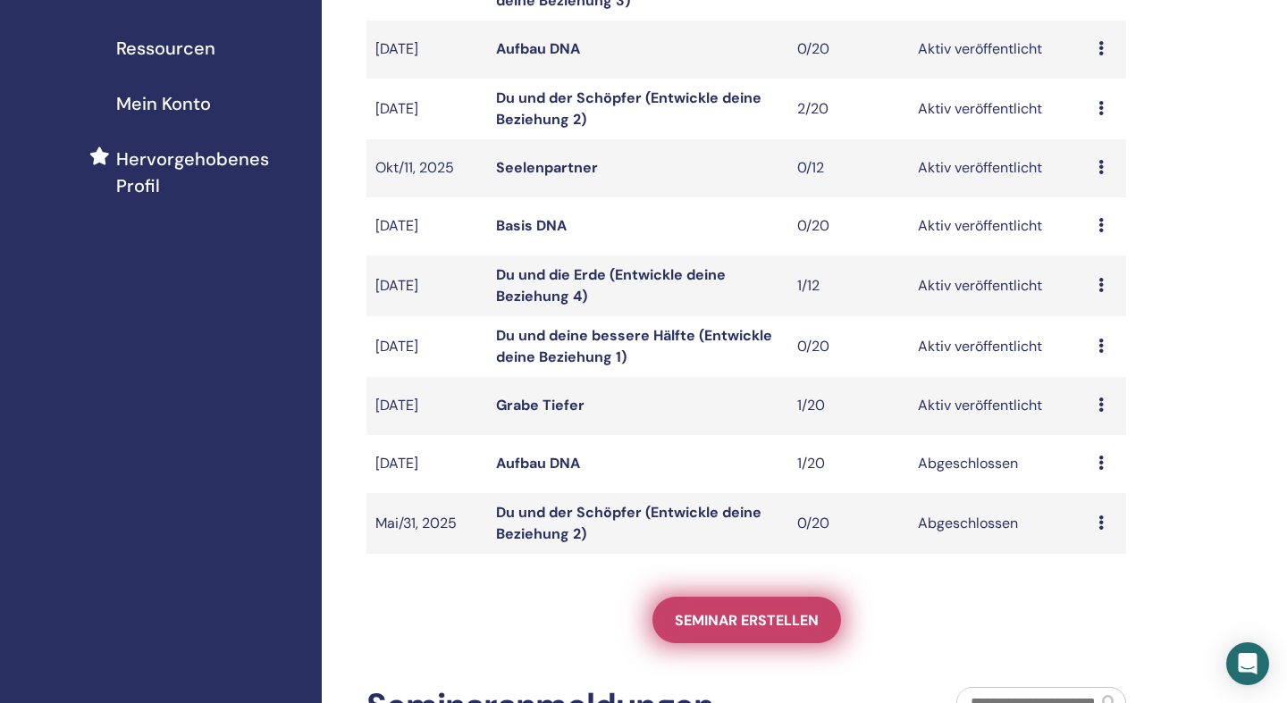
click at [715, 610] on link "Seminar erstellen" at bounding box center [746, 620] width 189 height 46
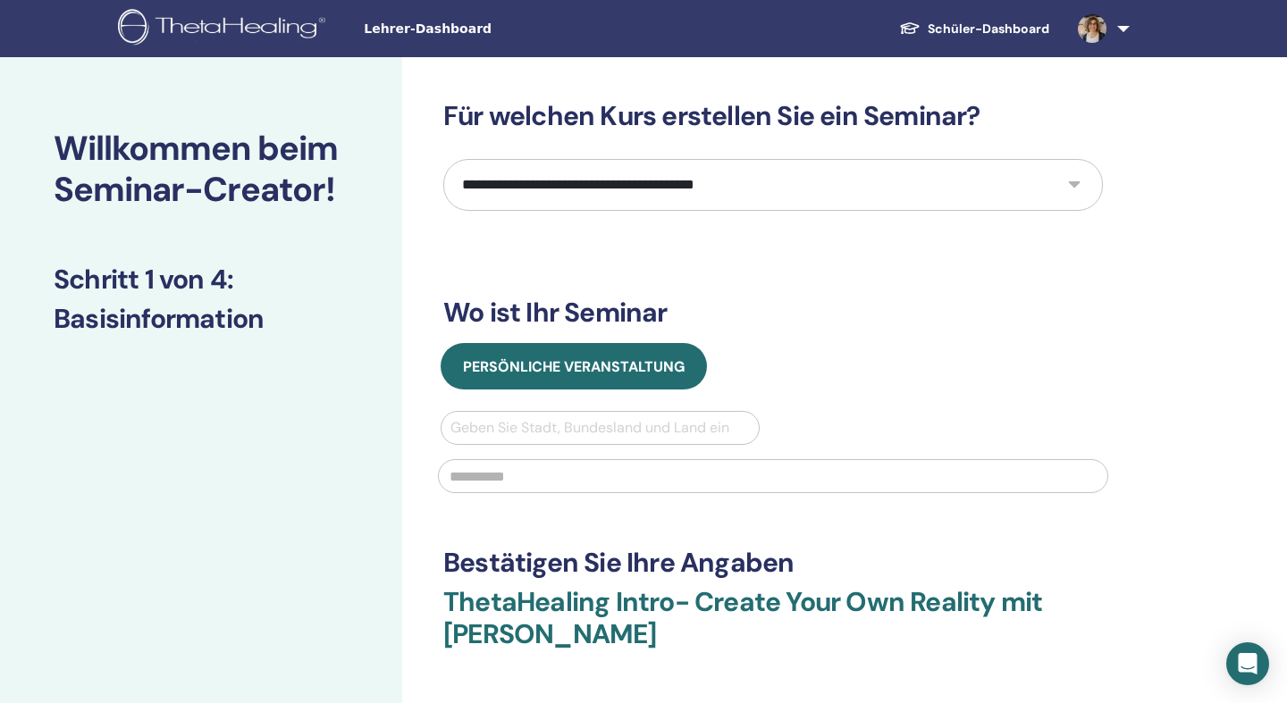
select select "****"
click option "**********" at bounding box center [0, 0] width 0 height 0
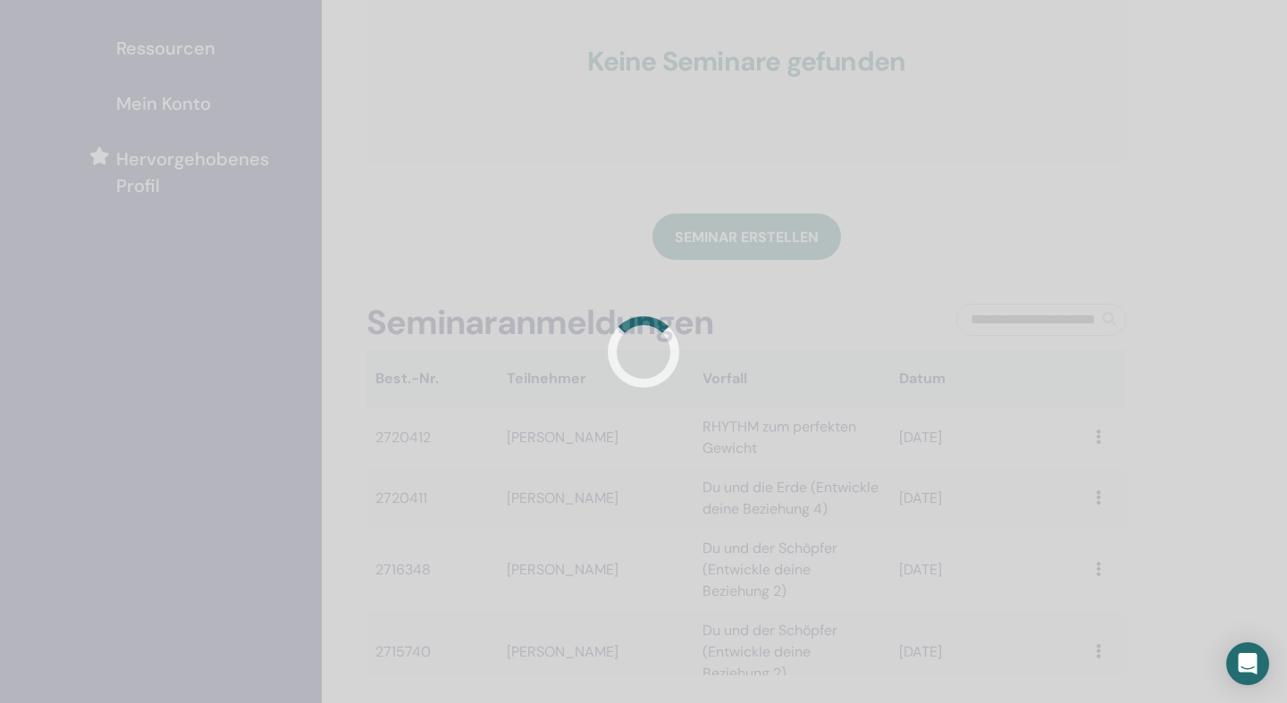
scroll to position [369, 0]
